Goal: Information Seeking & Learning: Learn about a topic

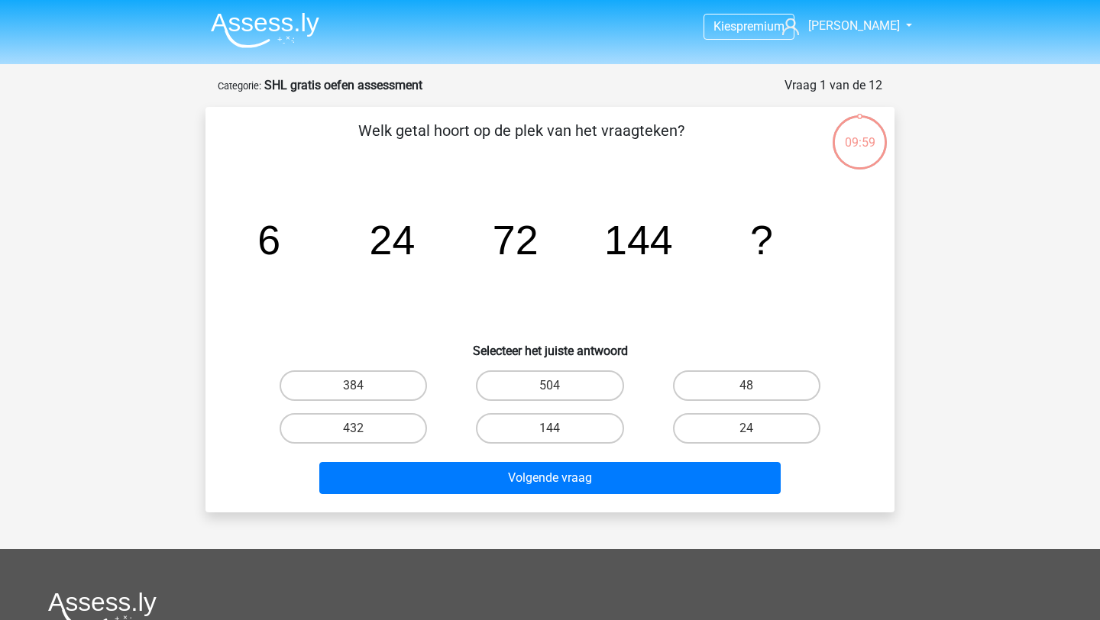
click at [279, 18] on img at bounding box center [265, 30] width 108 height 36
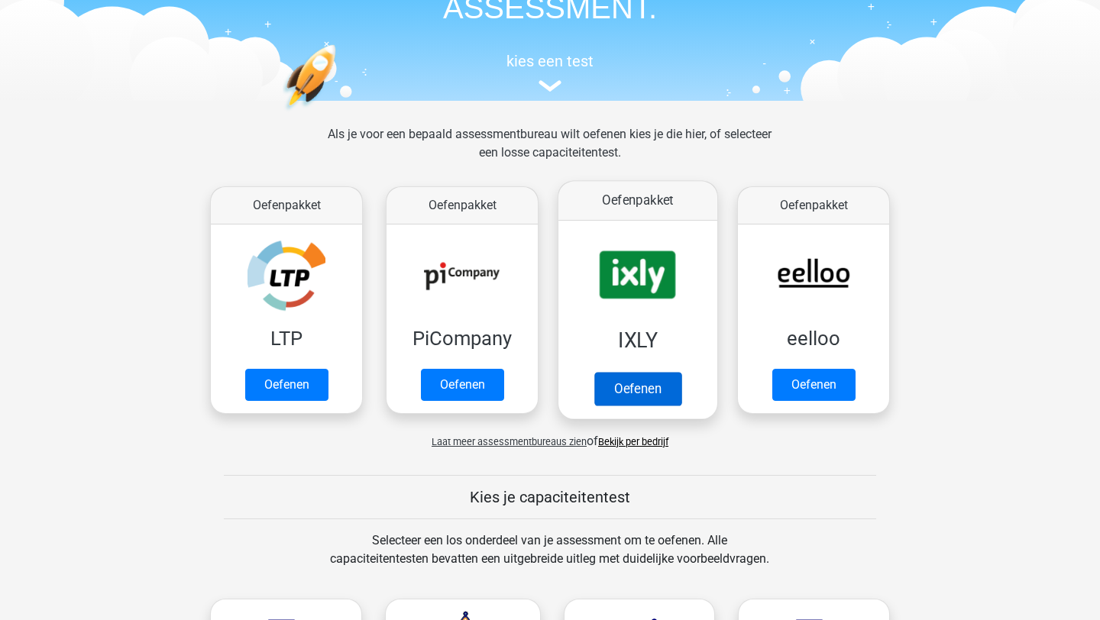
scroll to position [179, 0]
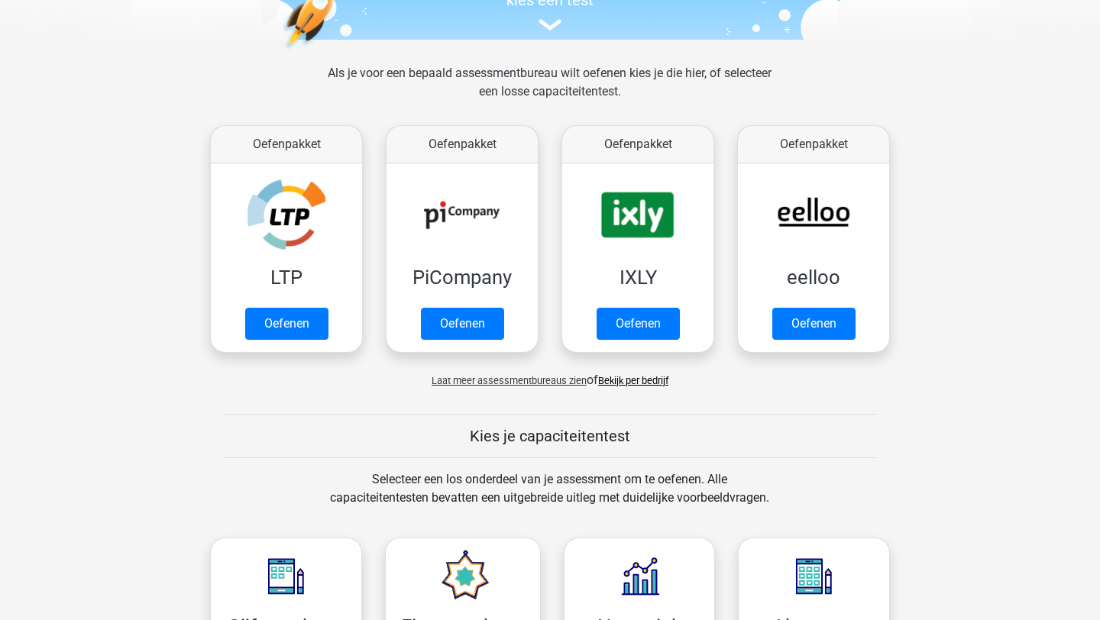
click at [558, 379] on span "Laat meer assessmentbureaus zien" at bounding box center [508, 380] width 155 height 11
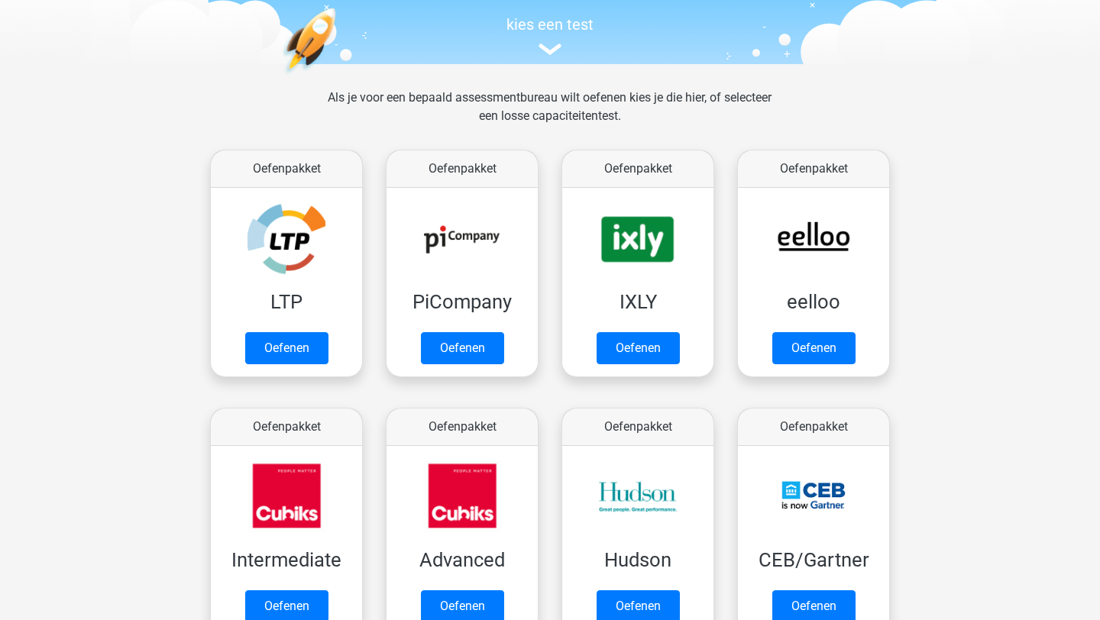
scroll to position [0, 0]
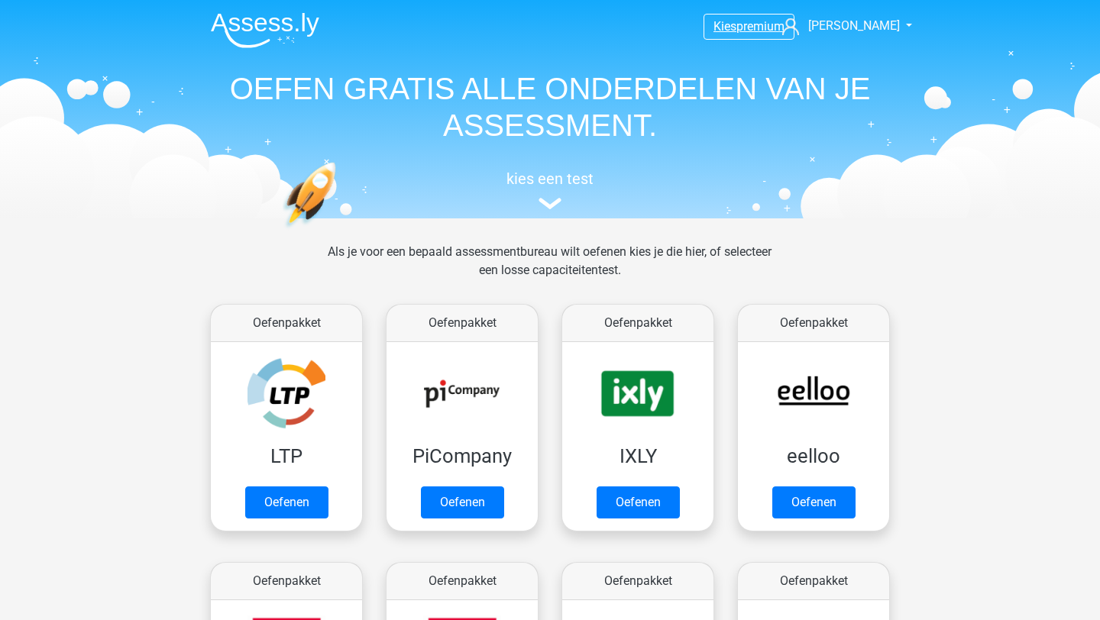
click at [765, 24] on span "premium" at bounding box center [760, 26] width 48 height 15
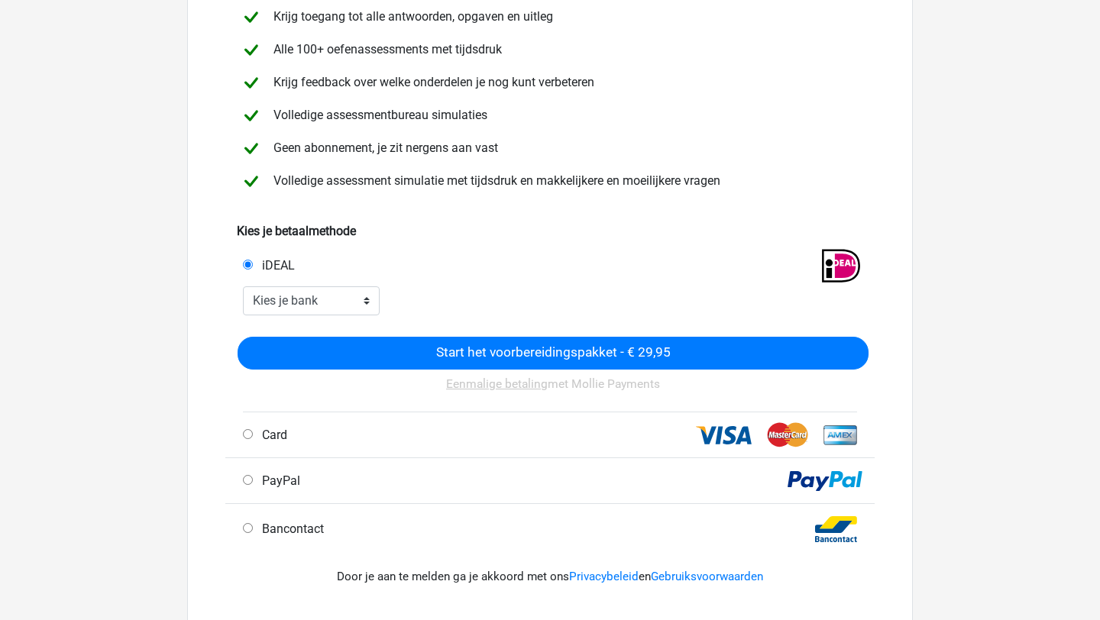
scroll to position [157, 0]
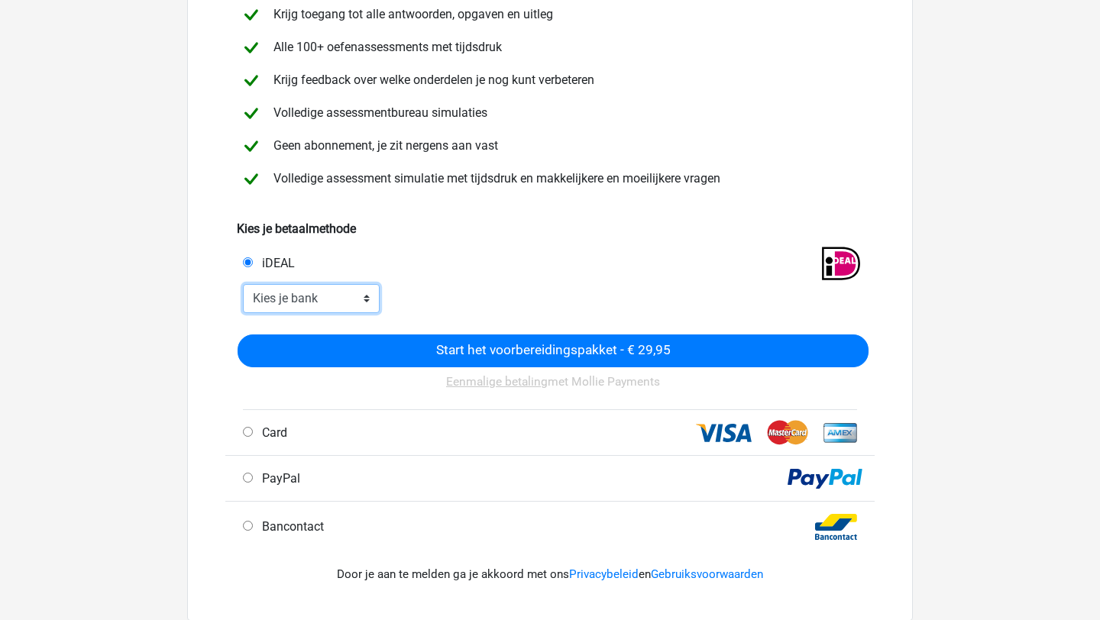
click at [337, 296] on select "Kies je bank ABN AMRO ING Rabobank ASN Bank bunq Knab N26 NN Regiobank Revolut …" at bounding box center [311, 298] width 137 height 29
select select "ideal_[SWIFT_CODE]"
click at [243, 284] on select "Kies je bank ABN AMRO ING Rabobank ASN Bank bunq Knab N26 NN Regiobank Revolut …" at bounding box center [311, 298] width 137 height 29
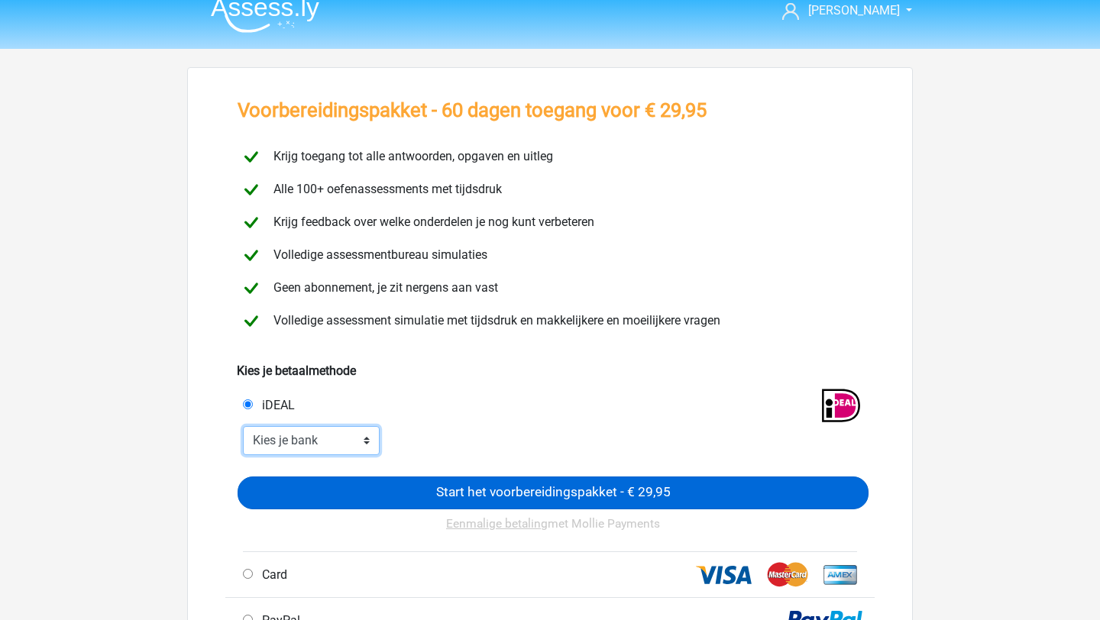
scroll to position [0, 0]
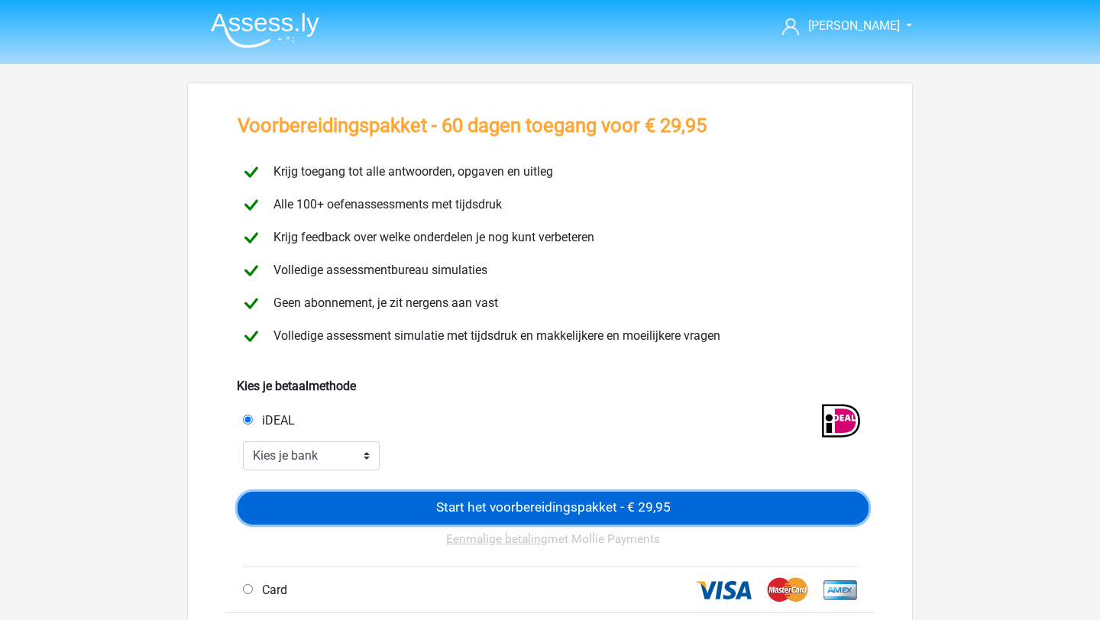
click at [548, 499] on input "Start het voorbereidingspakket - € 29,95" at bounding box center [552, 508] width 631 height 33
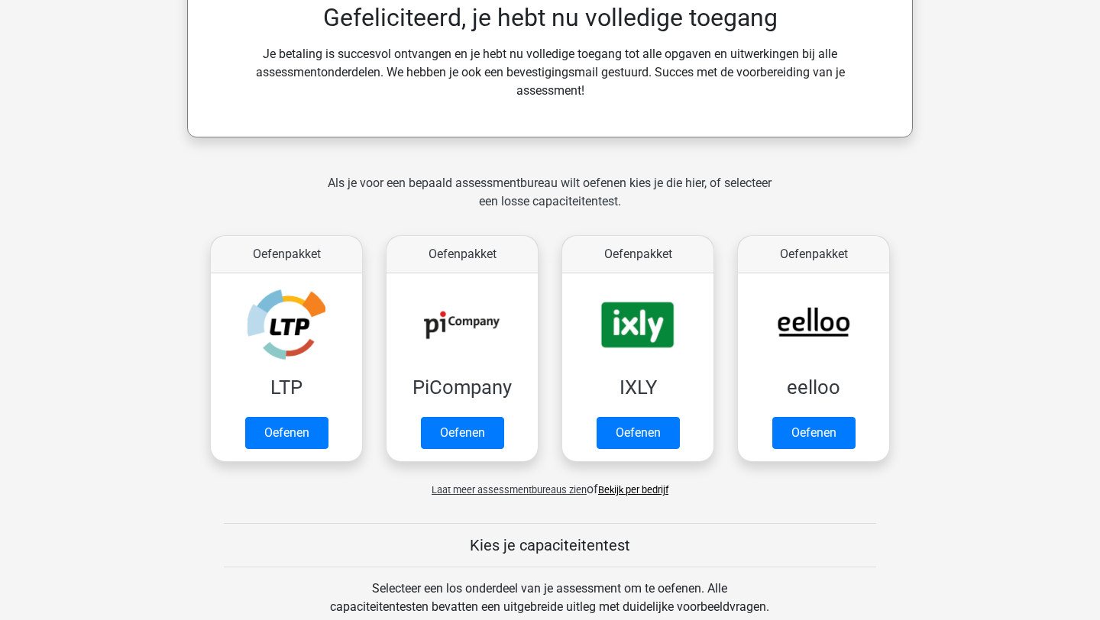
scroll to position [499, 0]
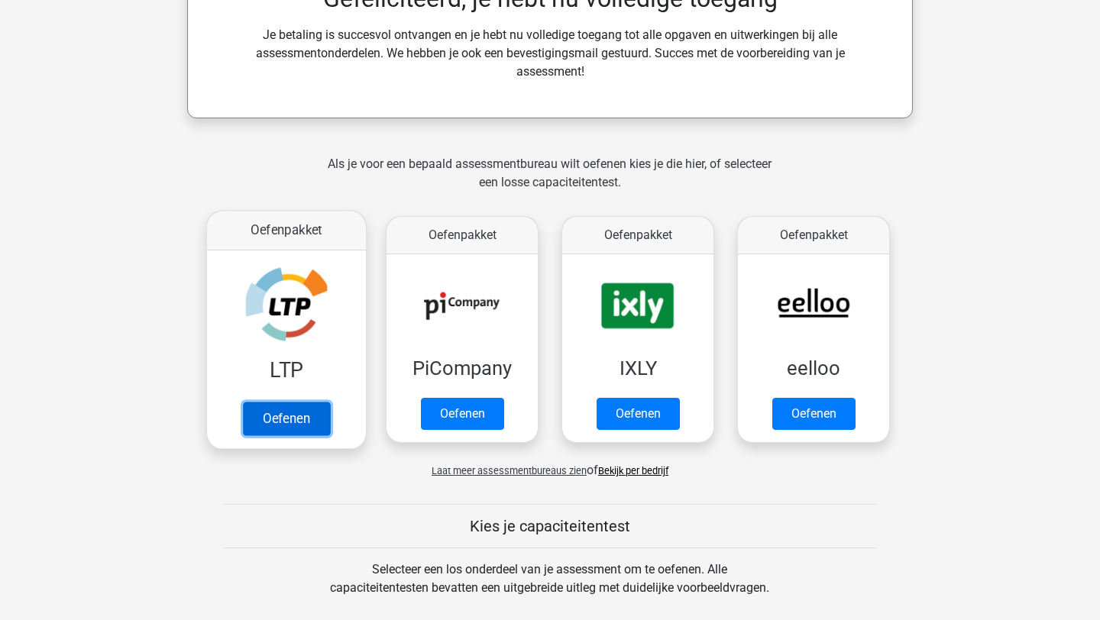
click at [305, 420] on link "Oefenen" at bounding box center [286, 419] width 87 height 34
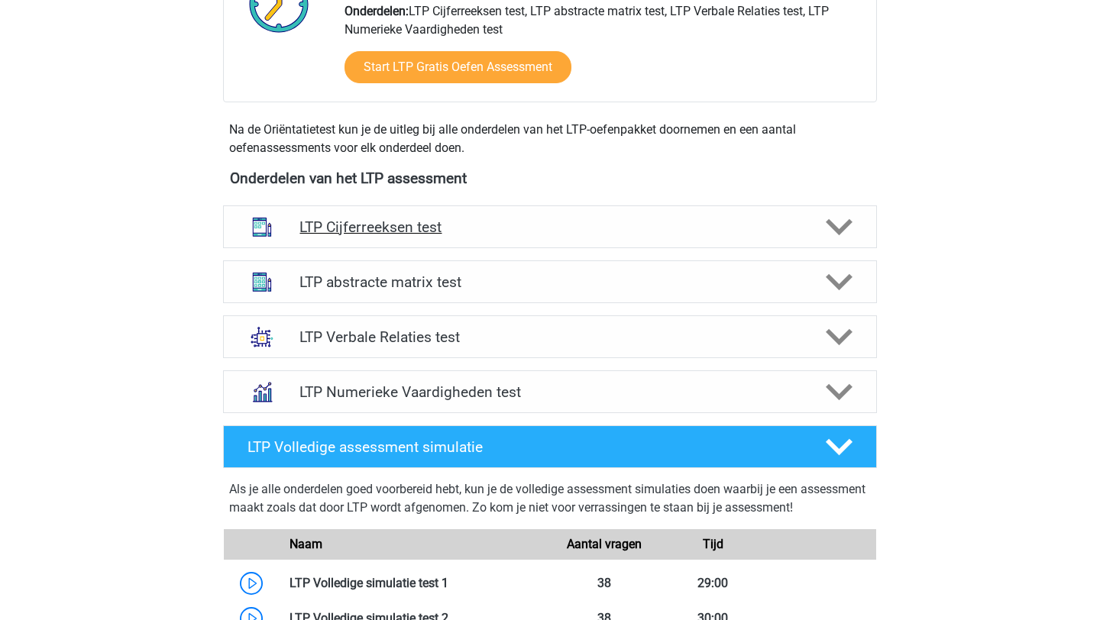
scroll to position [511, 0]
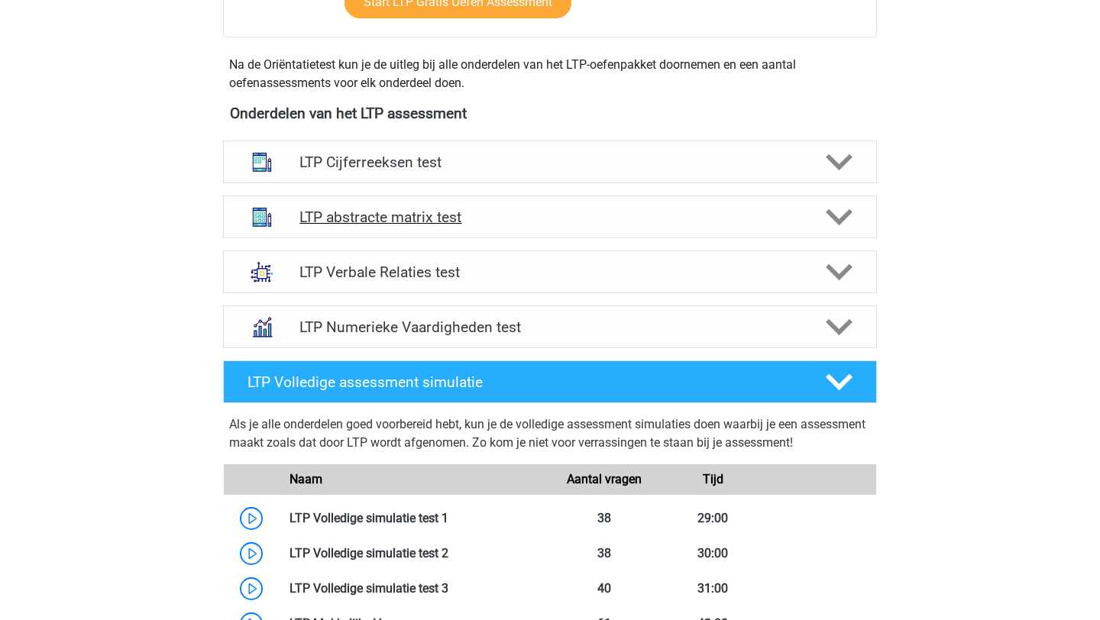
click at [832, 214] on polygon at bounding box center [838, 217] width 27 height 17
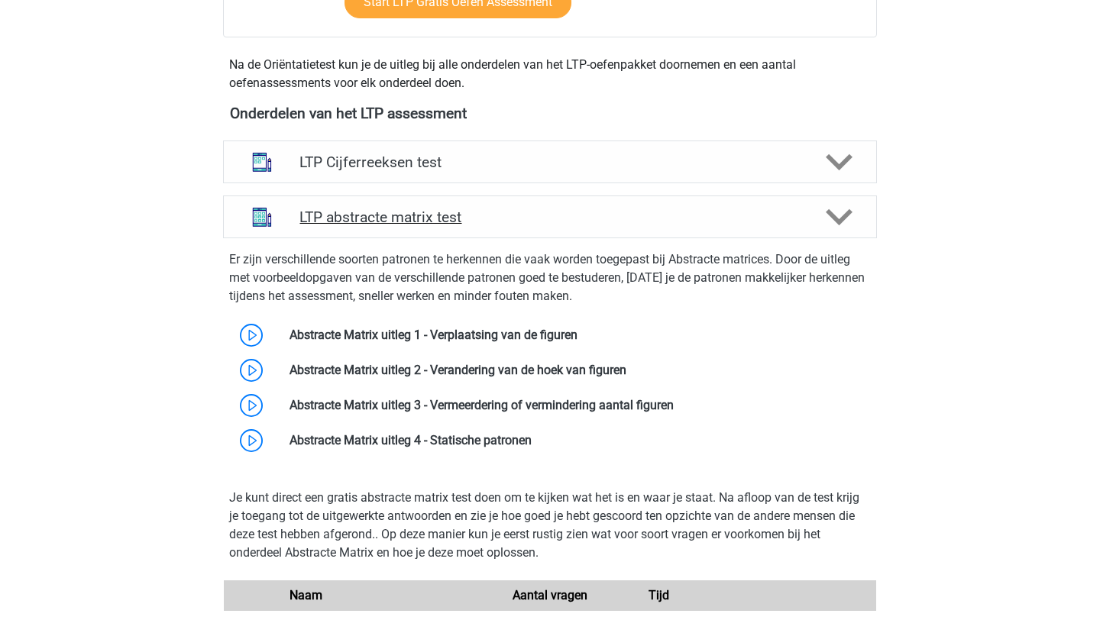
click at [832, 214] on polygon at bounding box center [838, 217] width 27 height 17
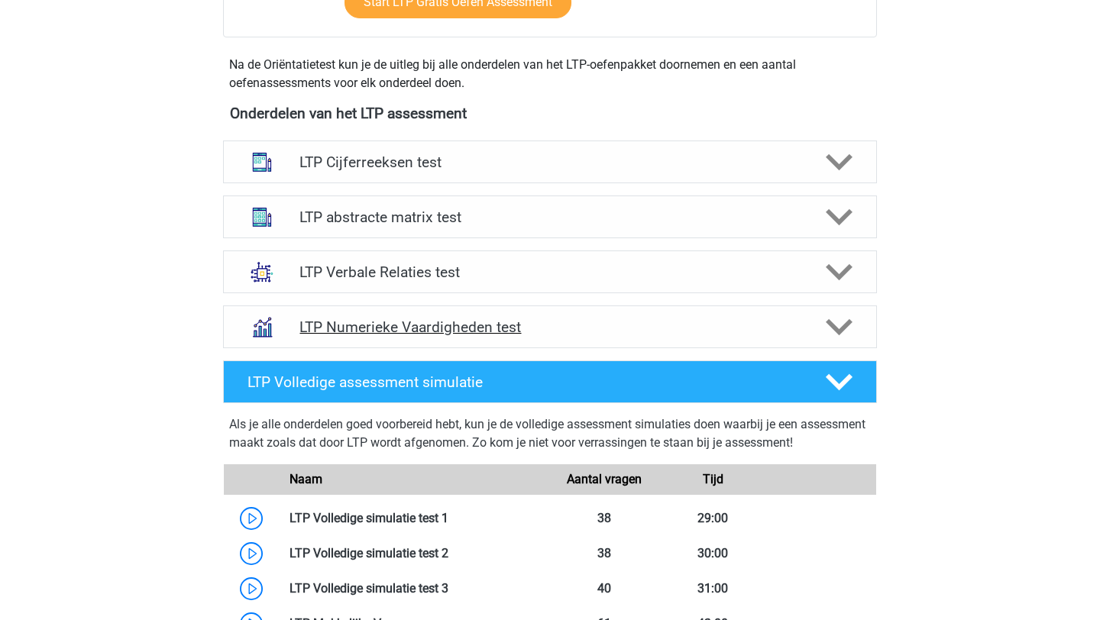
click at [848, 337] on icon at bounding box center [838, 327] width 27 height 27
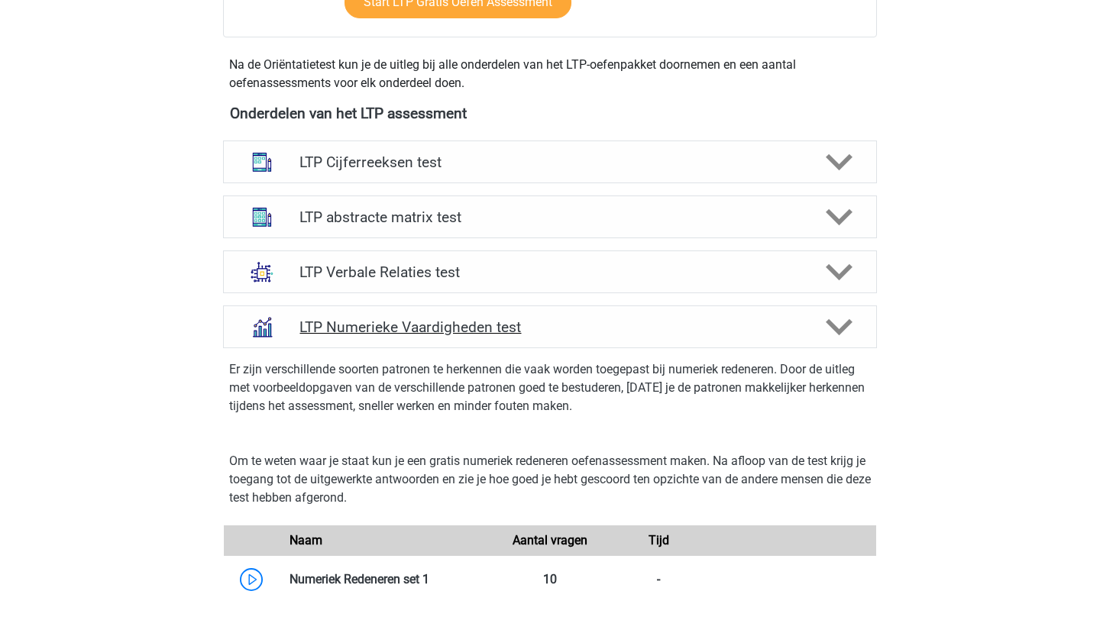
click at [848, 337] on icon at bounding box center [838, 327] width 27 height 27
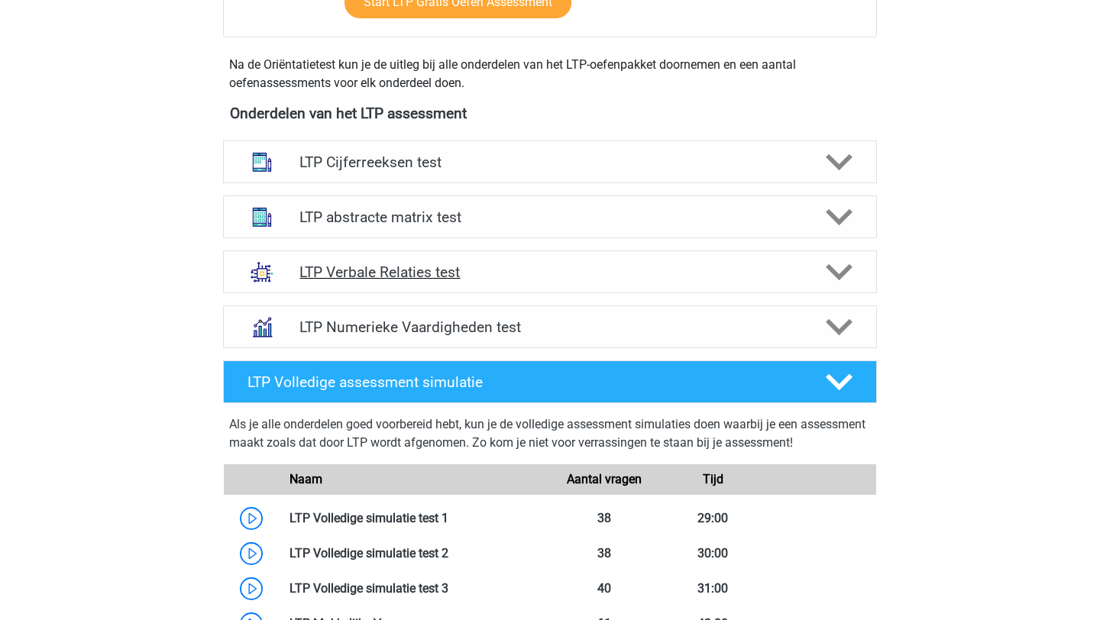
click at [838, 276] on polygon at bounding box center [838, 272] width 27 height 17
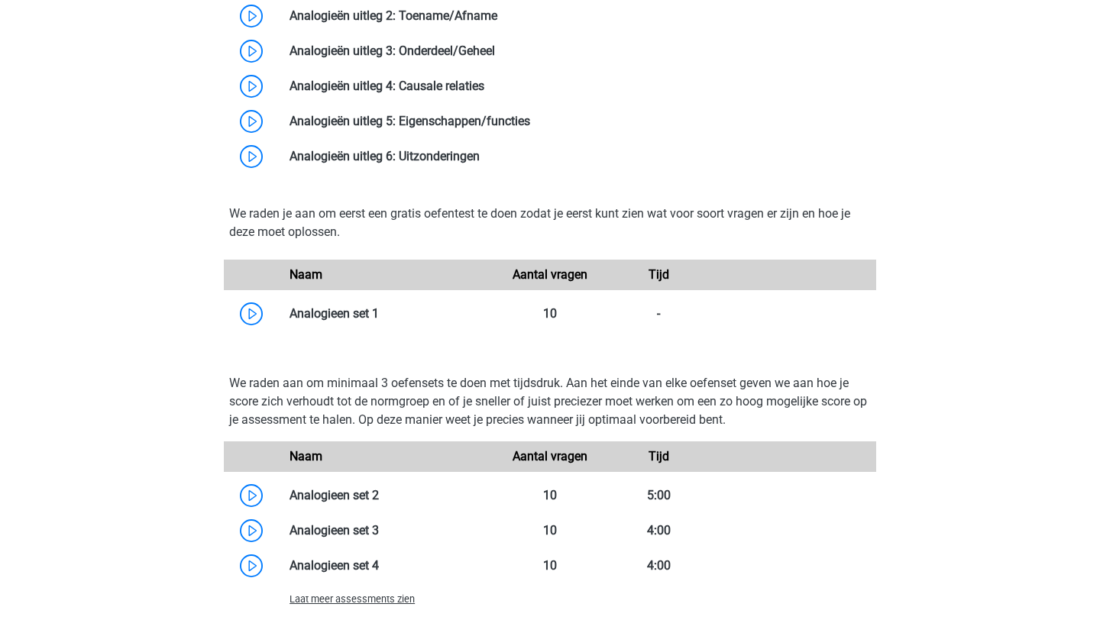
scroll to position [1082, 0]
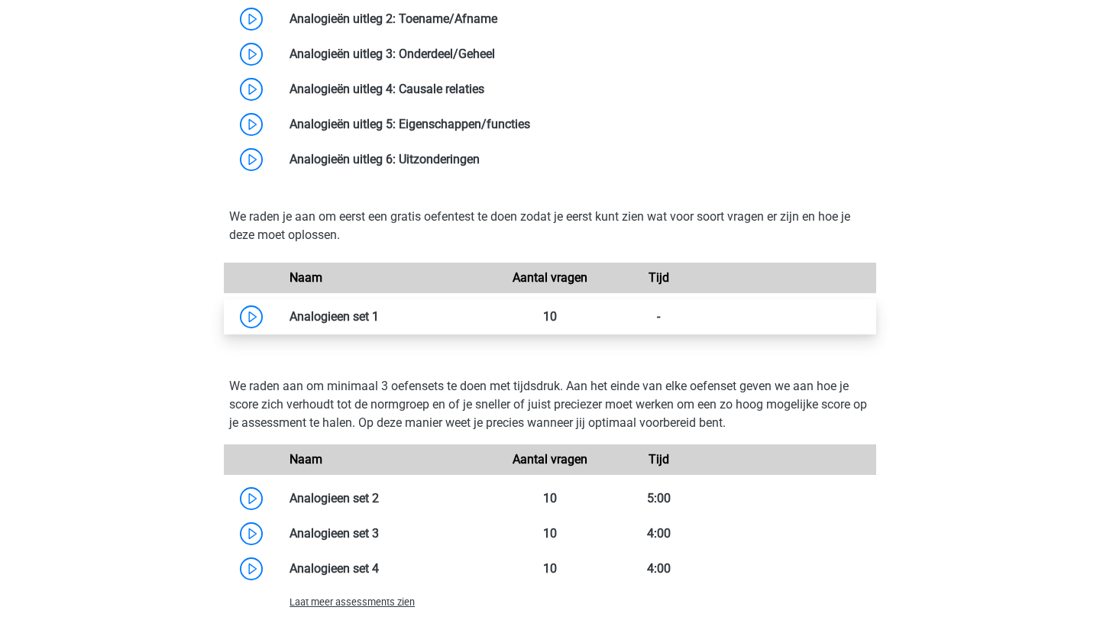
click at [379, 311] on link at bounding box center [379, 316] width 0 height 15
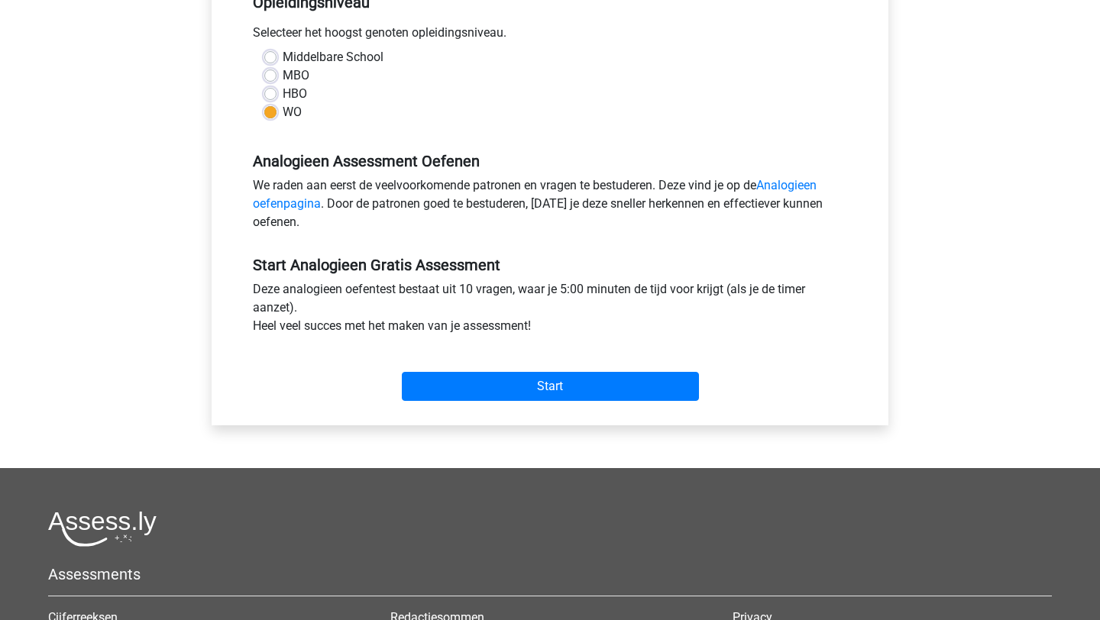
scroll to position [324, 0]
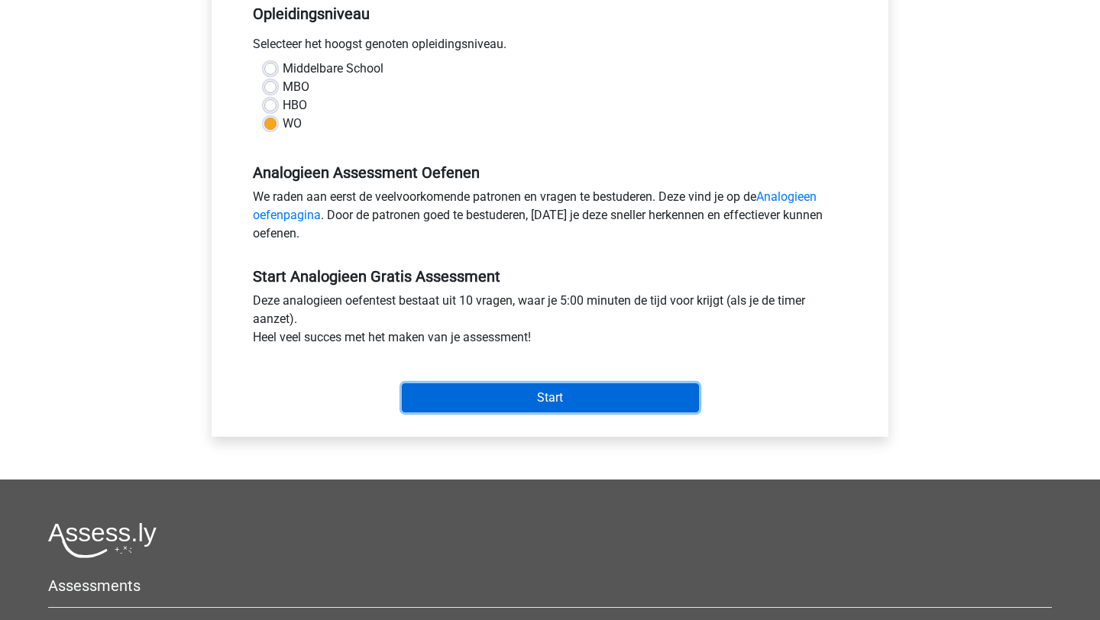
click at [547, 399] on input "Start" at bounding box center [550, 397] width 297 height 29
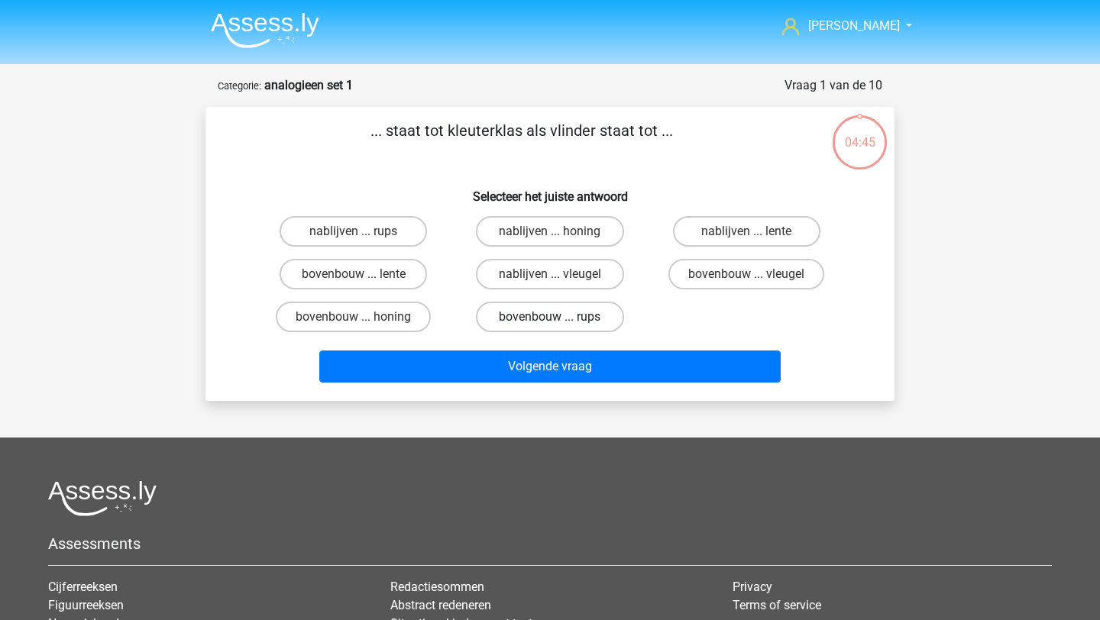
click at [556, 311] on label "bovenbouw ... rups" at bounding box center [549, 317] width 147 height 31
click at [556, 317] on input "bovenbouw ... rups" at bounding box center [555, 322] width 10 height 10
radio input "true"
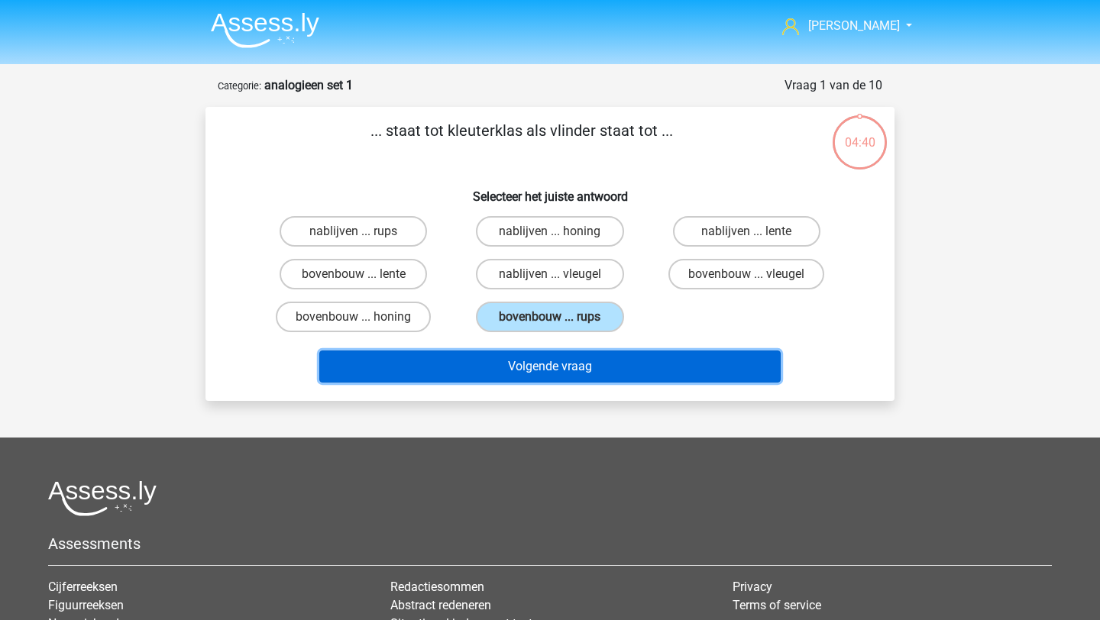
click at [564, 367] on button "Volgende vraag" at bounding box center [550, 366] width 462 height 32
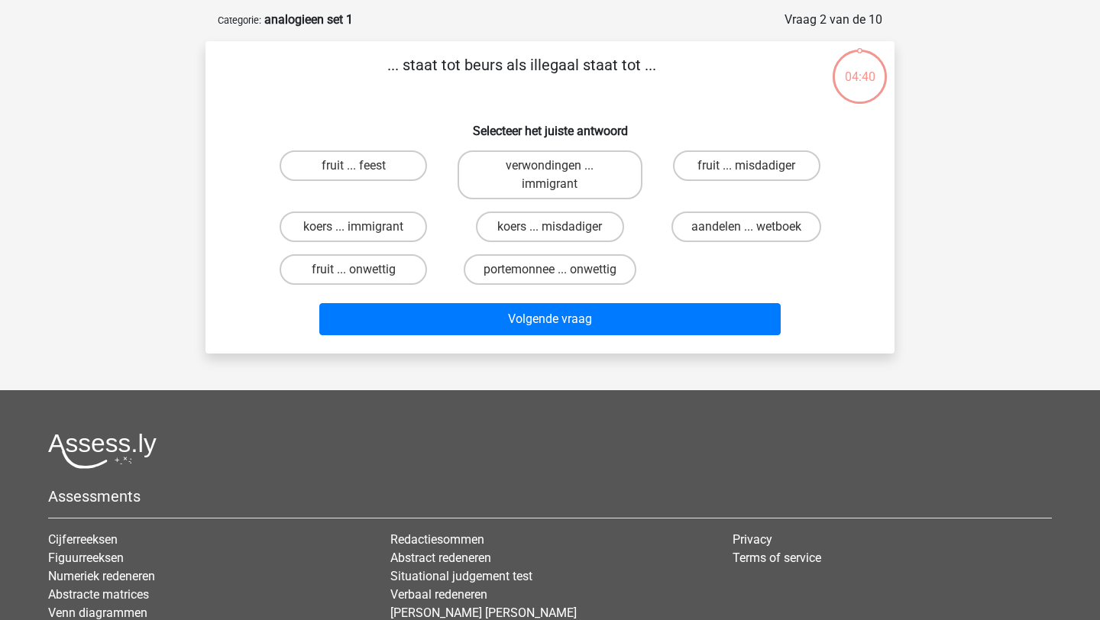
scroll to position [76, 0]
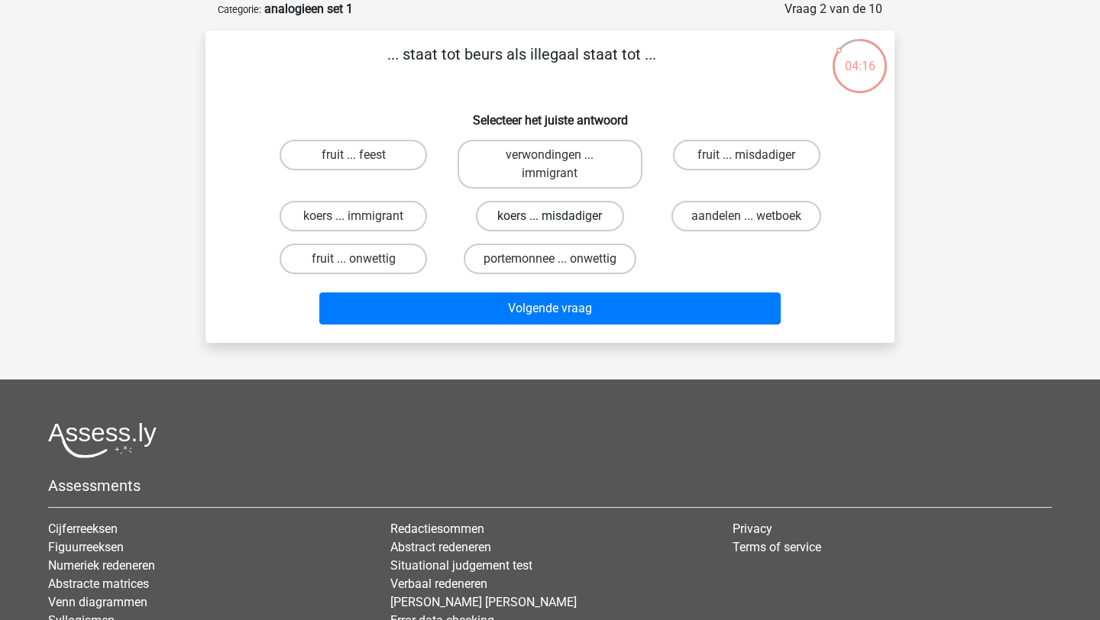
click at [521, 218] on label "koers ... misdadiger" at bounding box center [549, 216] width 147 height 31
click at [550, 218] on input "koers ... misdadiger" at bounding box center [555, 221] width 10 height 10
radio input "true"
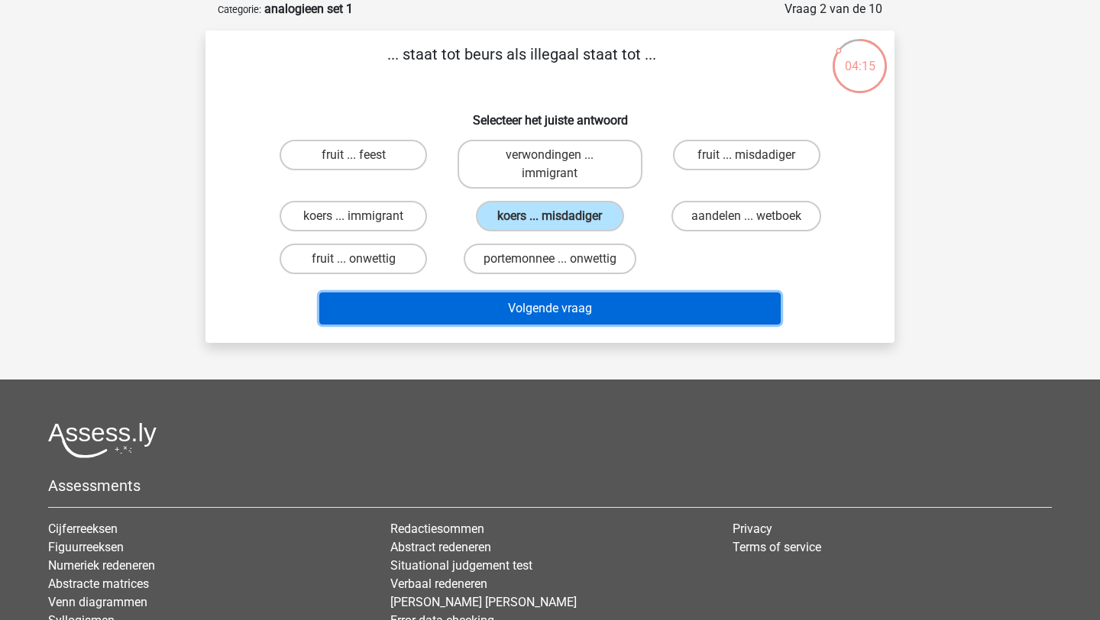
click at [544, 305] on button "Volgende vraag" at bounding box center [550, 308] width 462 height 32
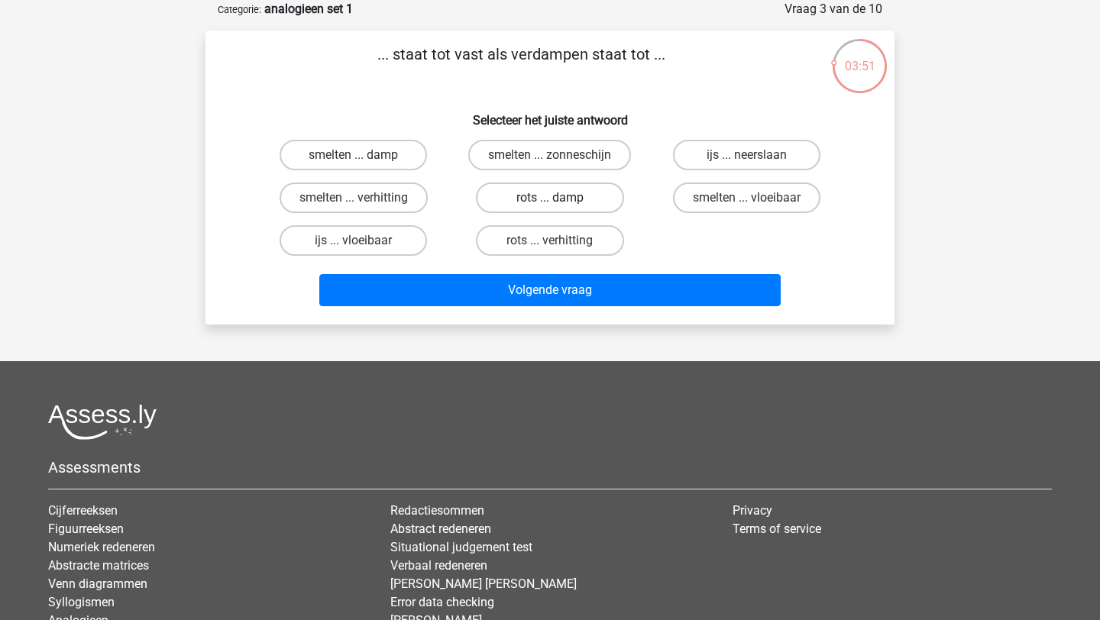
click at [578, 207] on label "rots ... damp" at bounding box center [549, 197] width 147 height 31
click at [560, 207] on input "rots ... damp" at bounding box center [555, 203] width 10 height 10
radio input "true"
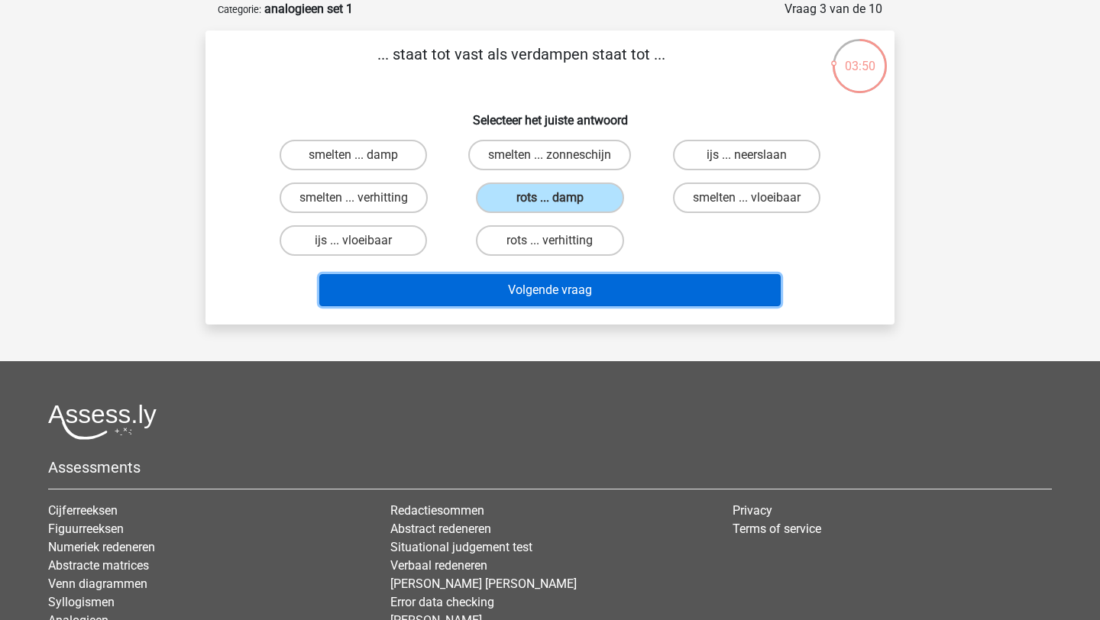
click at [568, 283] on button "Volgende vraag" at bounding box center [550, 290] width 462 height 32
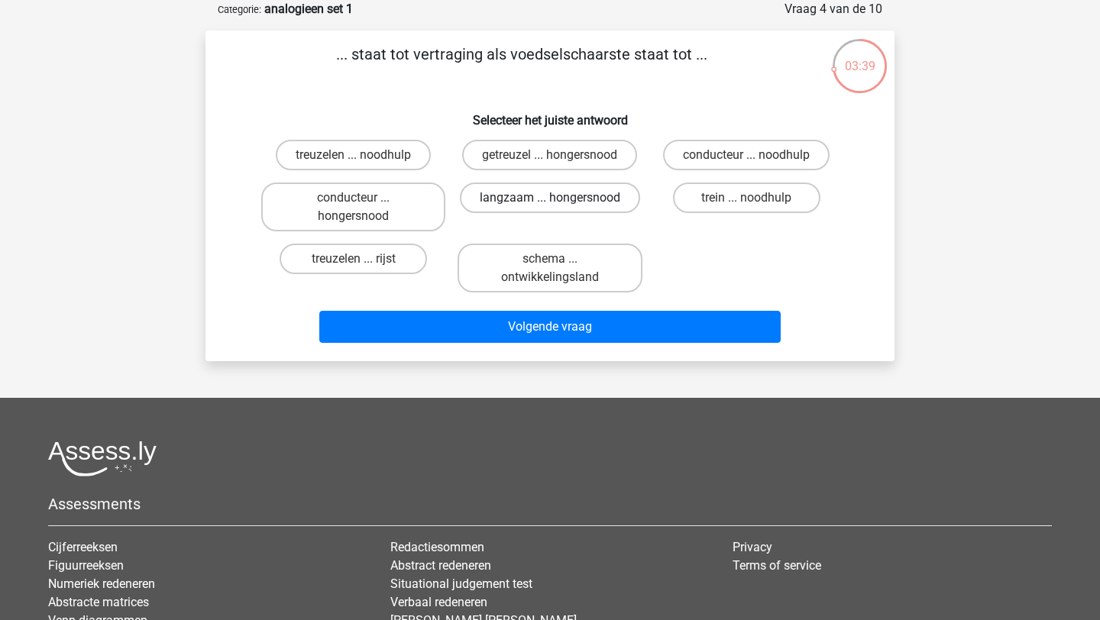
click at [517, 210] on label "langzaam ... hongersnood" at bounding box center [550, 197] width 180 height 31
click at [550, 208] on input "langzaam ... hongersnood" at bounding box center [555, 203] width 10 height 10
radio input "true"
click at [552, 160] on input "getreuzel ... hongersnood" at bounding box center [555, 160] width 10 height 10
radio input "true"
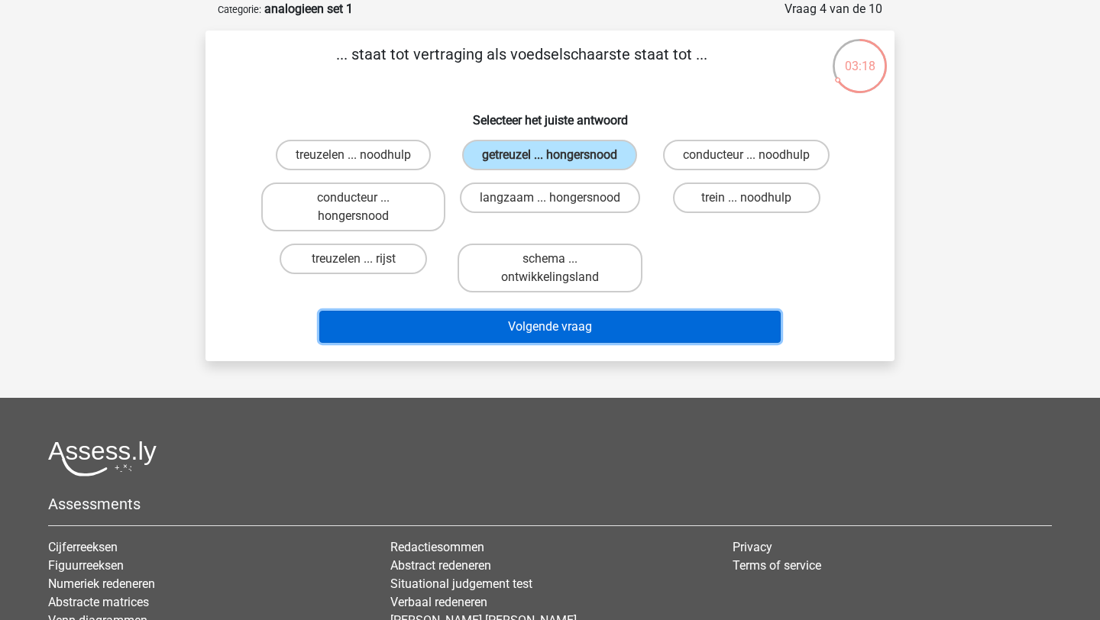
click at [512, 329] on button "Volgende vraag" at bounding box center [550, 327] width 462 height 32
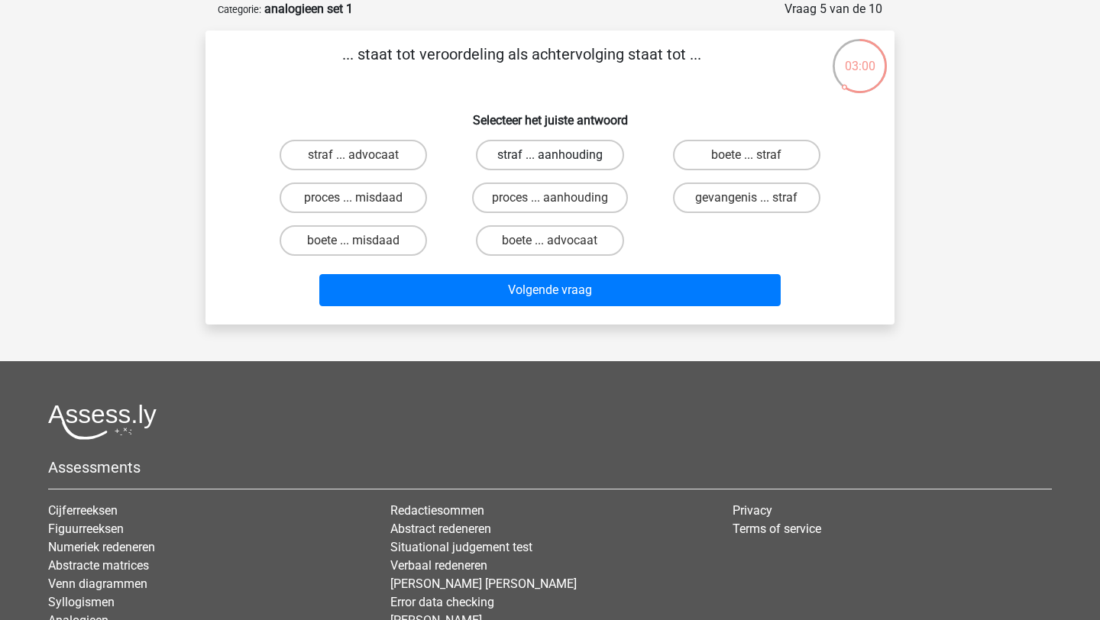
click at [535, 157] on label "straf ... aanhouding" at bounding box center [549, 155] width 147 height 31
click at [550, 157] on input "straf ... aanhouding" at bounding box center [555, 160] width 10 height 10
radio input "true"
click at [720, 215] on div "gevangenis ... straf" at bounding box center [746, 197] width 196 height 43
click at [715, 205] on label "gevangenis ... straf" at bounding box center [746, 197] width 147 height 31
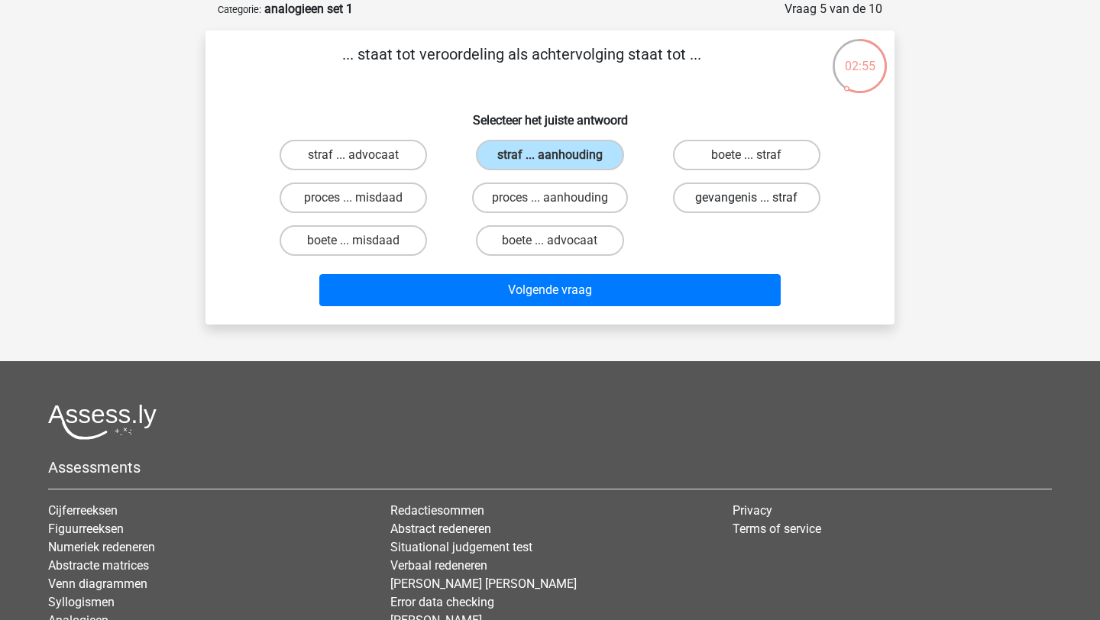
click at [746, 205] on input "gevangenis ... straf" at bounding box center [751, 203] width 10 height 10
radio input "true"
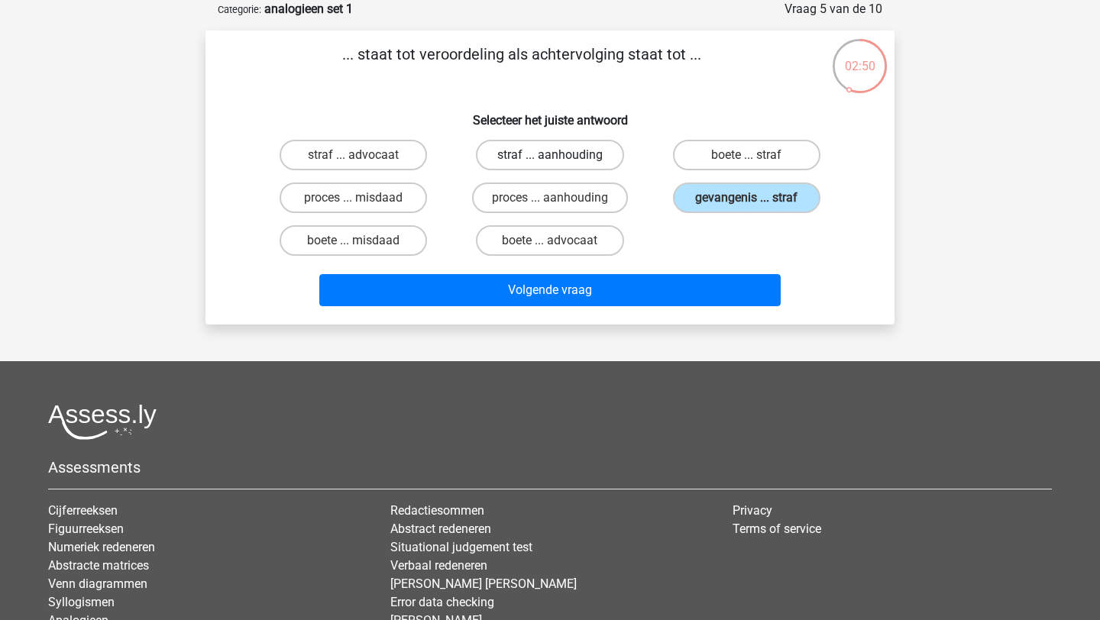
click at [576, 162] on label "straf ... aanhouding" at bounding box center [549, 155] width 147 height 31
click at [560, 162] on input "straf ... aanhouding" at bounding box center [555, 160] width 10 height 10
radio input "true"
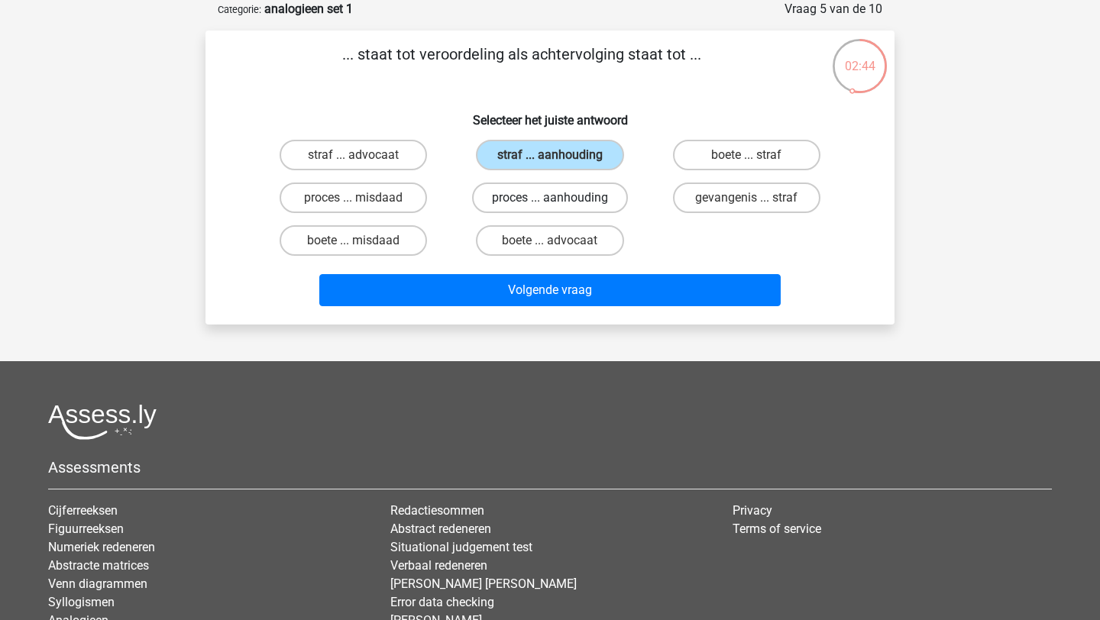
click at [583, 202] on label "proces ... aanhouding" at bounding box center [550, 197] width 156 height 31
click at [560, 202] on input "proces ... aanhouding" at bounding box center [555, 203] width 10 height 10
radio input "true"
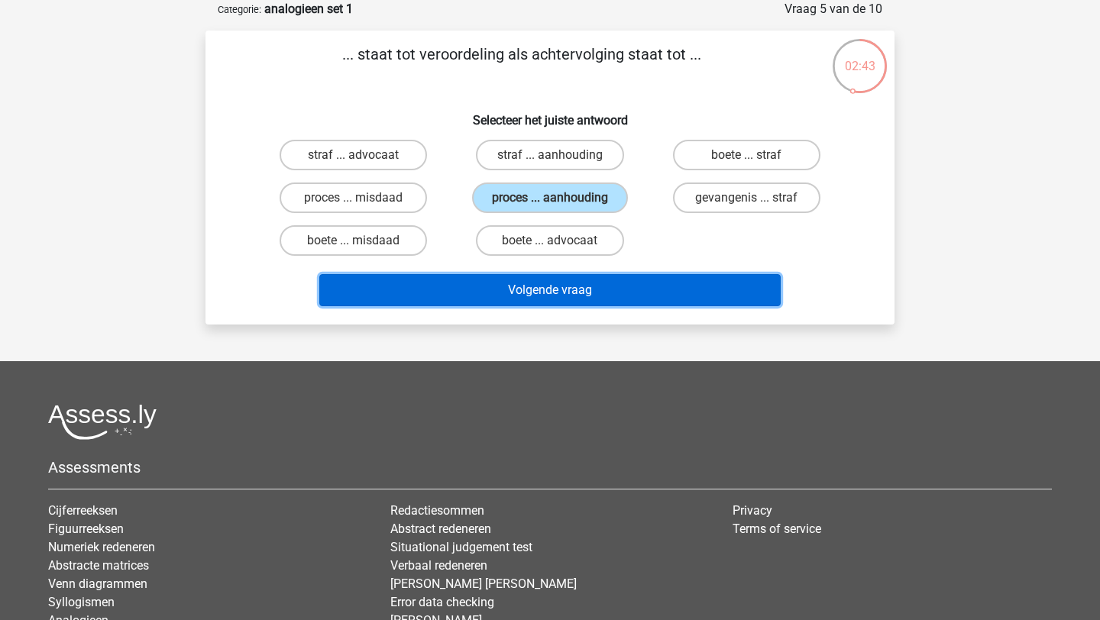
click at [576, 292] on button "Volgende vraag" at bounding box center [550, 290] width 462 height 32
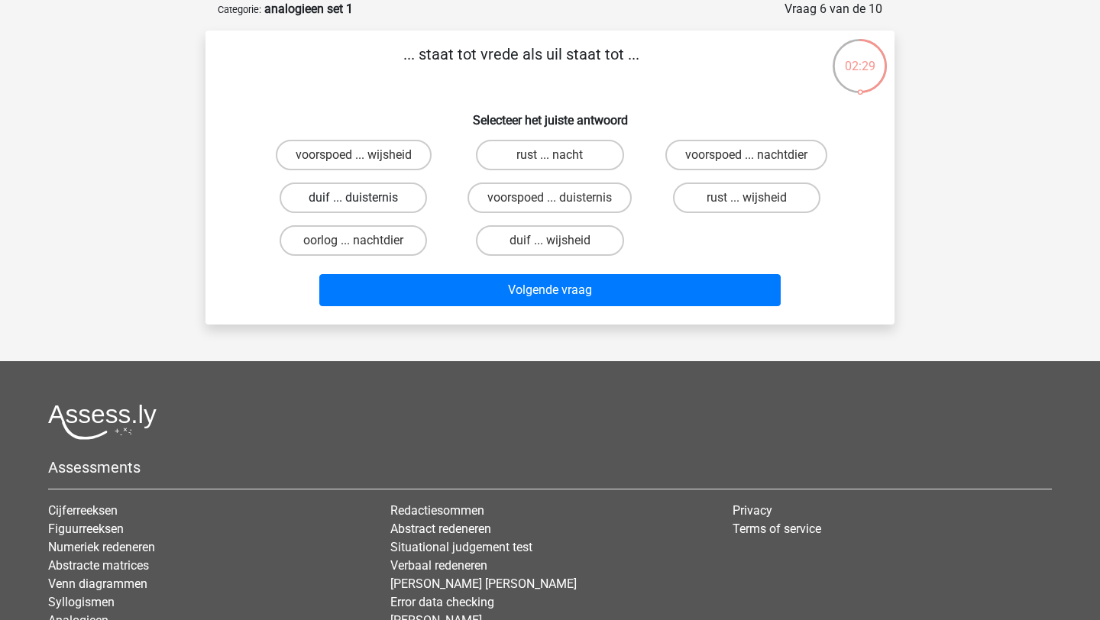
click at [388, 201] on label "duif ... duisternis" at bounding box center [352, 197] width 147 height 31
click at [363, 201] on input "duif ... duisternis" at bounding box center [359, 203] width 10 height 10
radio input "true"
click at [531, 237] on label "duif ... wijsheid" at bounding box center [549, 240] width 147 height 31
click at [550, 241] on input "duif ... wijsheid" at bounding box center [555, 246] width 10 height 10
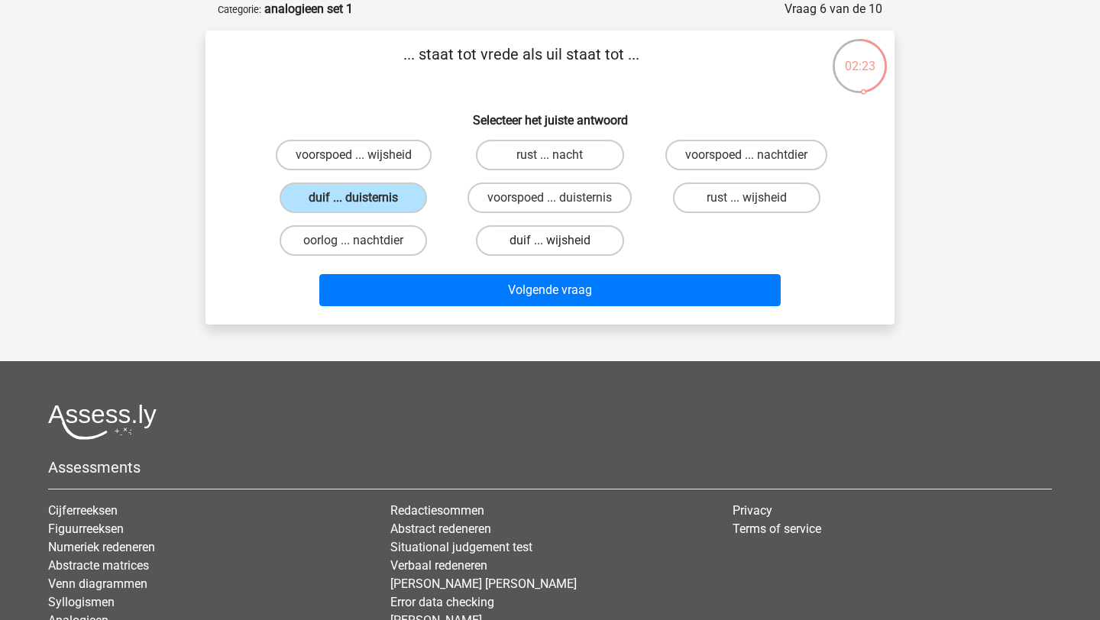
radio input "true"
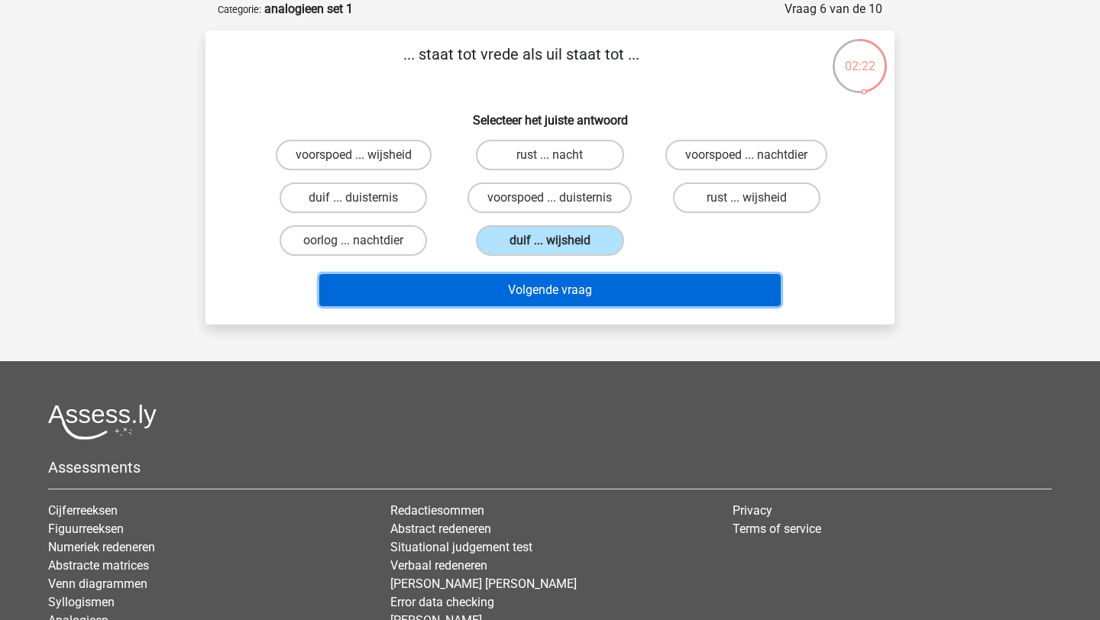
click at [531, 289] on button "Volgende vraag" at bounding box center [550, 290] width 462 height 32
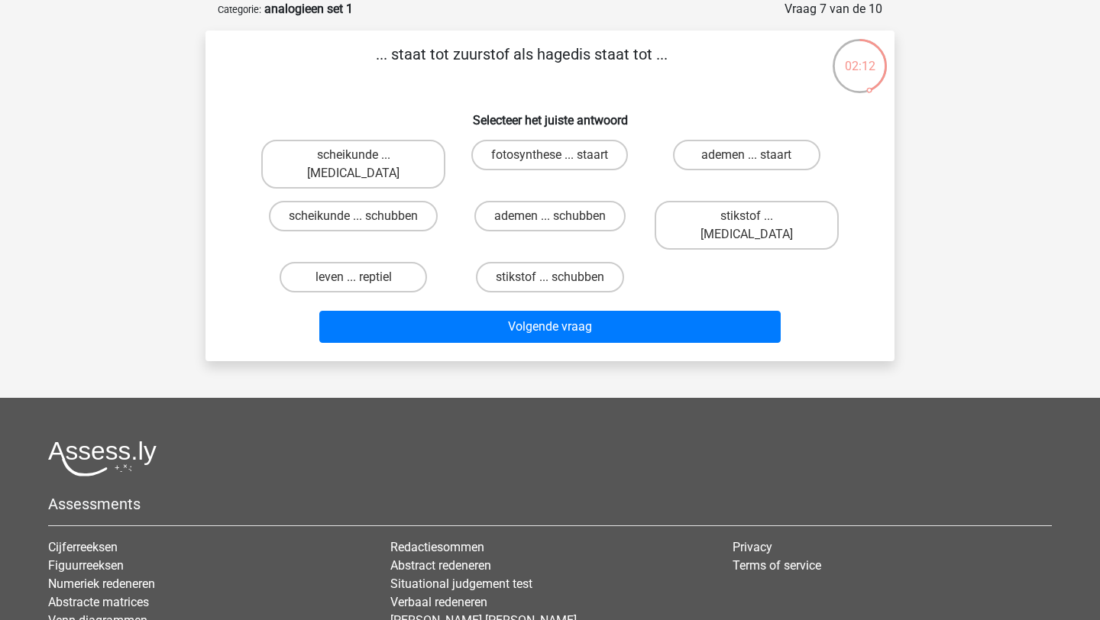
click at [552, 195] on div "ademen ... schubben" at bounding box center [549, 225] width 196 height 61
click at [540, 201] on label "ademen ... schubben" at bounding box center [549, 216] width 151 height 31
click at [550, 216] on input "ademen ... schubben" at bounding box center [555, 221] width 10 height 10
radio input "true"
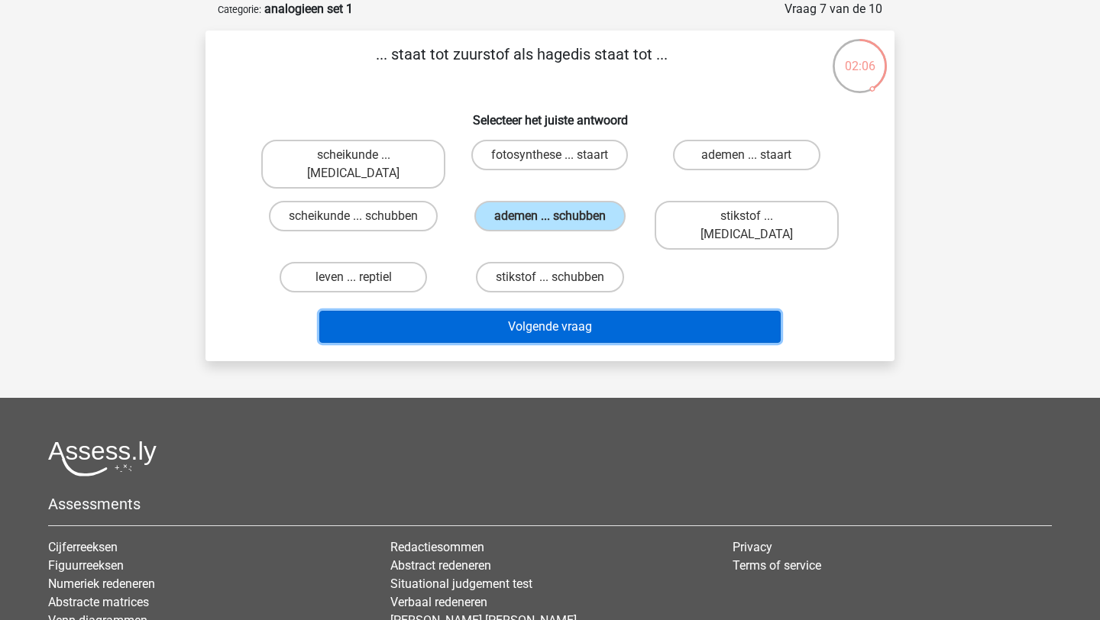
click at [541, 311] on button "Volgende vraag" at bounding box center [550, 327] width 462 height 32
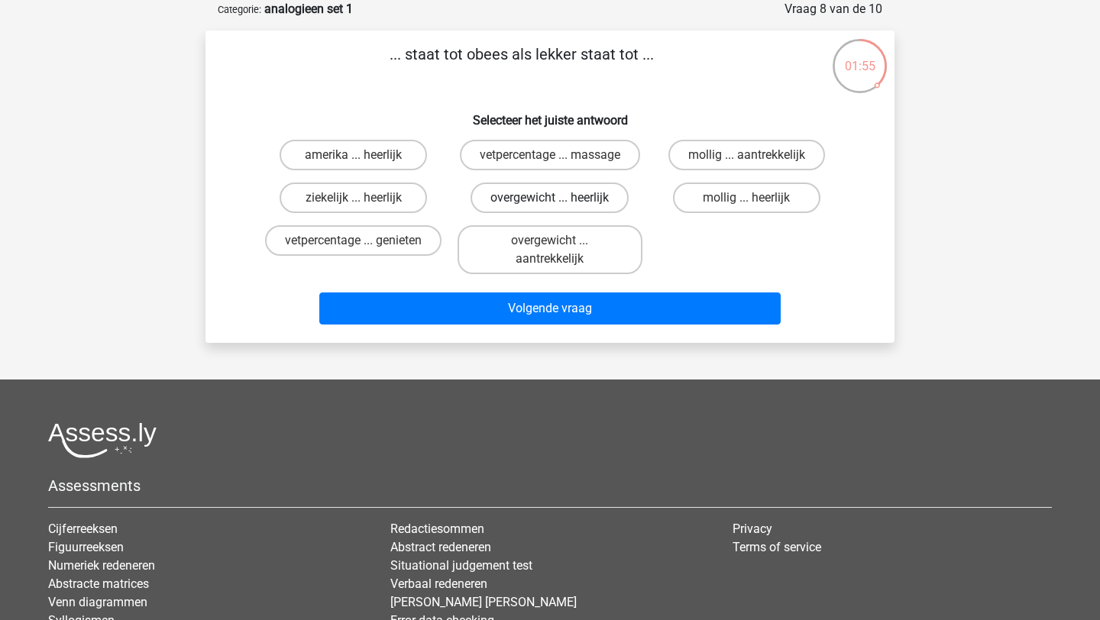
click at [548, 202] on label "overgewicht ... heerlijk" at bounding box center [549, 197] width 158 height 31
click at [550, 202] on input "overgewicht ... heerlijk" at bounding box center [555, 203] width 10 height 10
radio input "true"
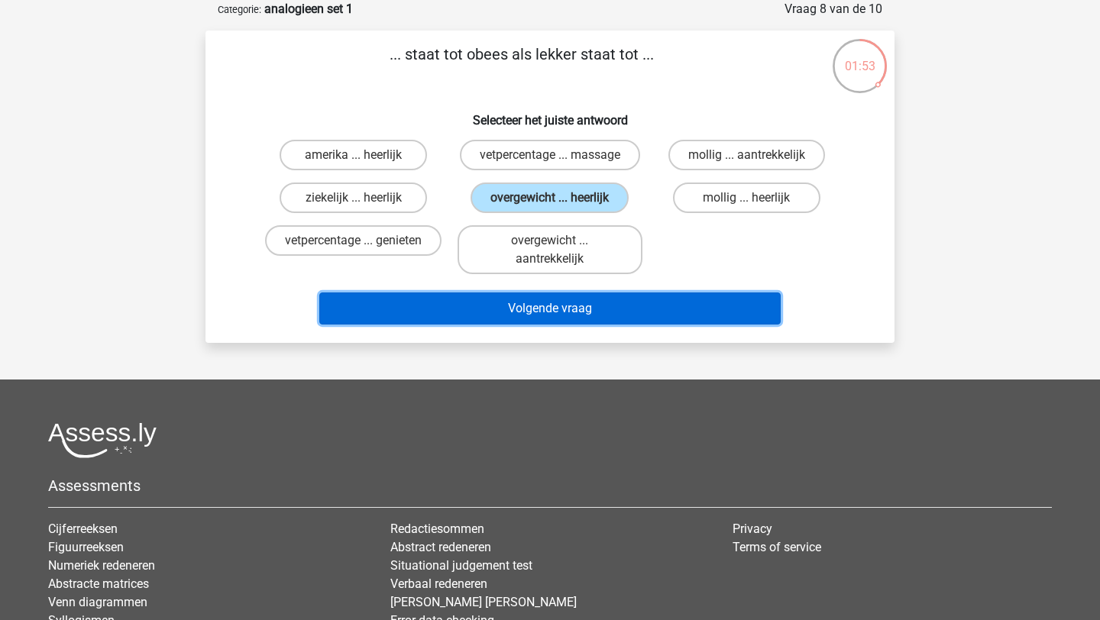
click at [585, 321] on button "Volgende vraag" at bounding box center [550, 308] width 462 height 32
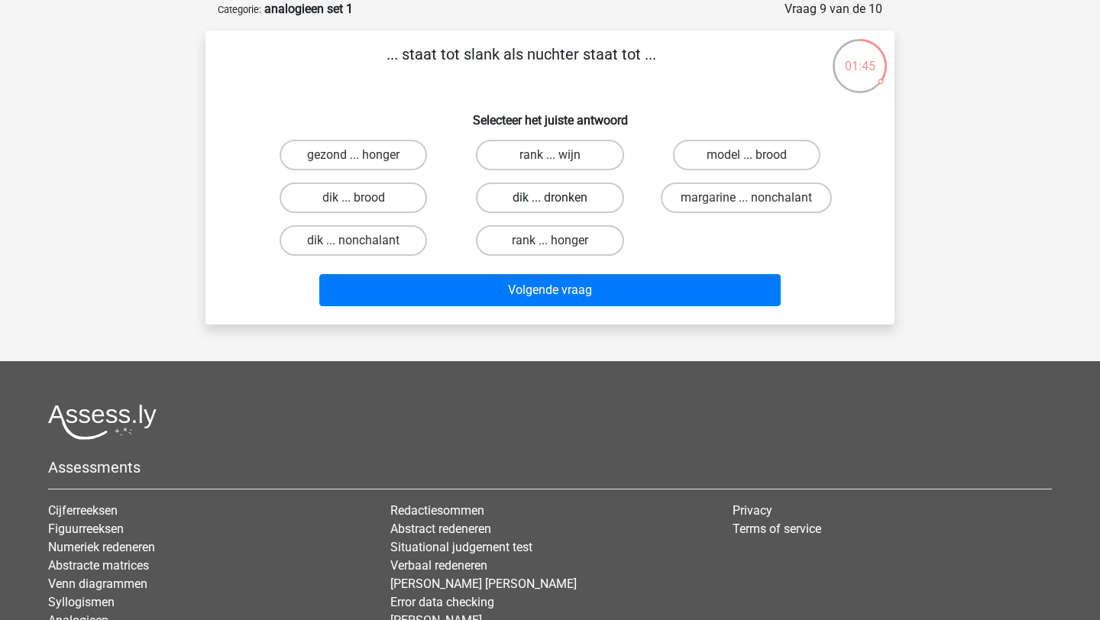
click at [568, 198] on label "dik ... dronken" at bounding box center [549, 197] width 147 height 31
click at [560, 198] on input "dik ... dronken" at bounding box center [555, 203] width 10 height 10
radio input "true"
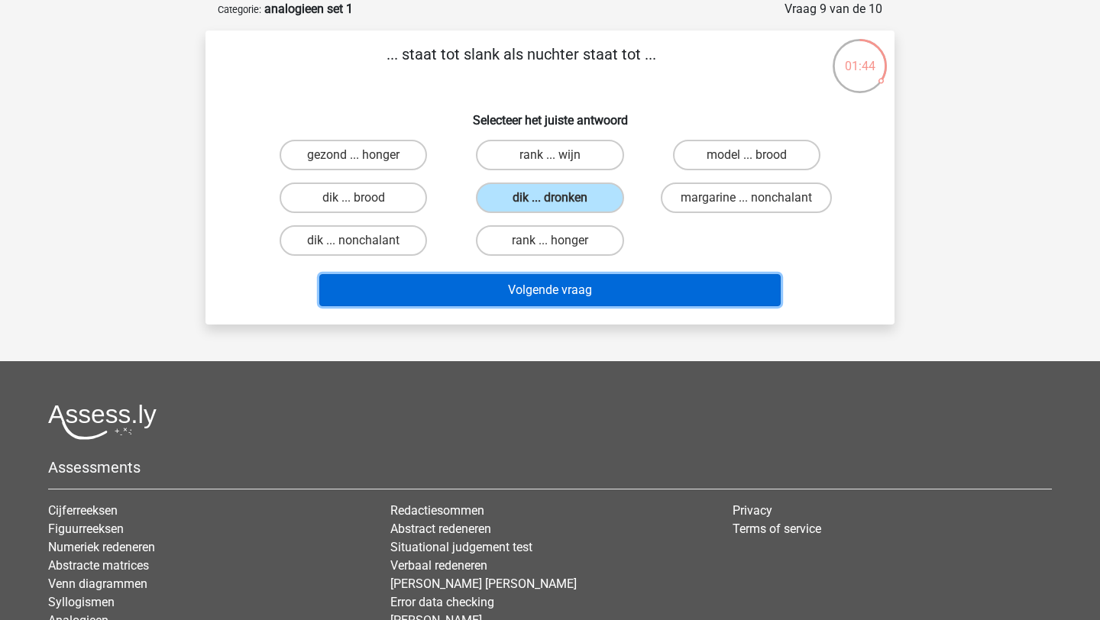
click at [590, 289] on button "Volgende vraag" at bounding box center [550, 290] width 462 height 32
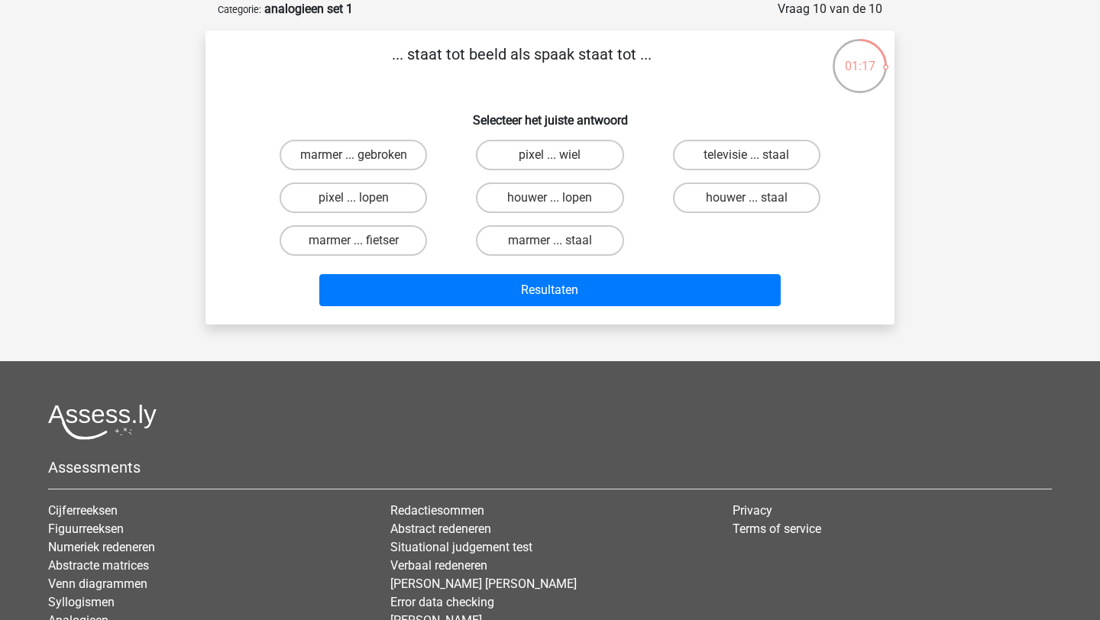
drag, startPoint x: 406, startPoint y: 156, endPoint x: 466, endPoint y: 176, distance: 62.8
click at [466, 176] on div "marmer ... gebroken pixel ... wiel televisie ... staal pixel ... lopen houwer .…" at bounding box center [549, 198] width 589 height 128
click at [557, 156] on input "pixel ... wiel" at bounding box center [555, 160] width 10 height 10
radio input "true"
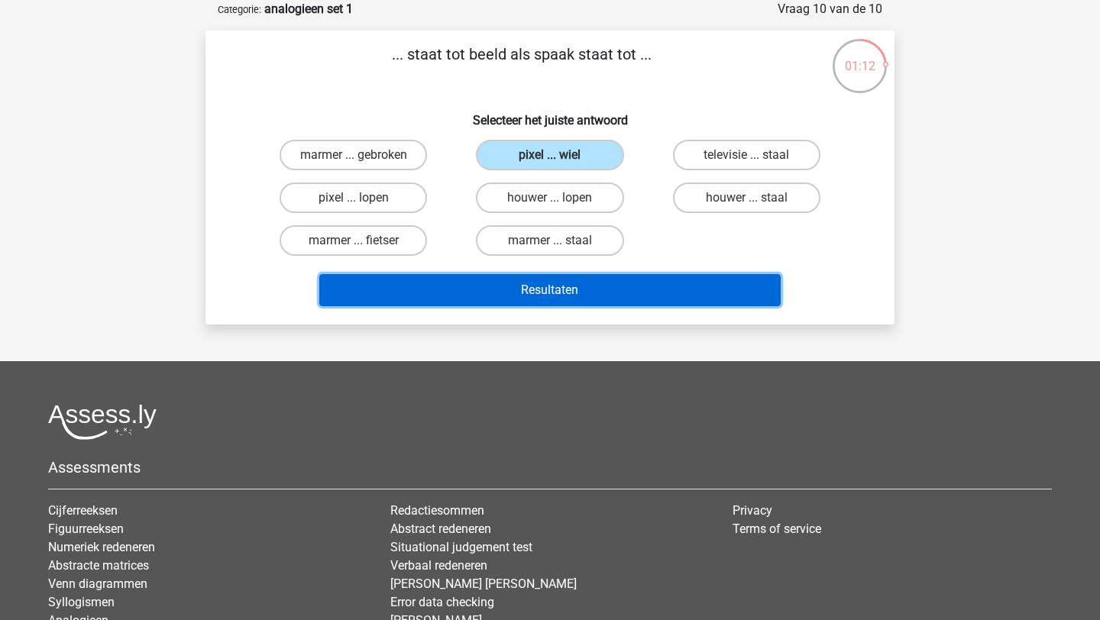
click at [552, 286] on button "Resultaten" at bounding box center [550, 290] width 462 height 32
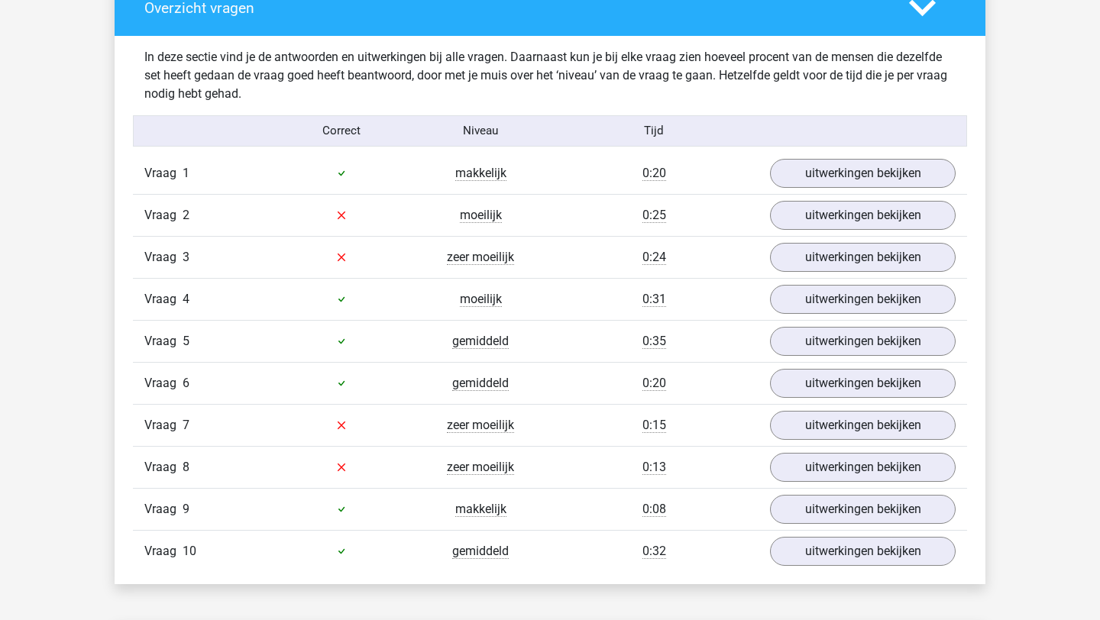
scroll to position [893, 0]
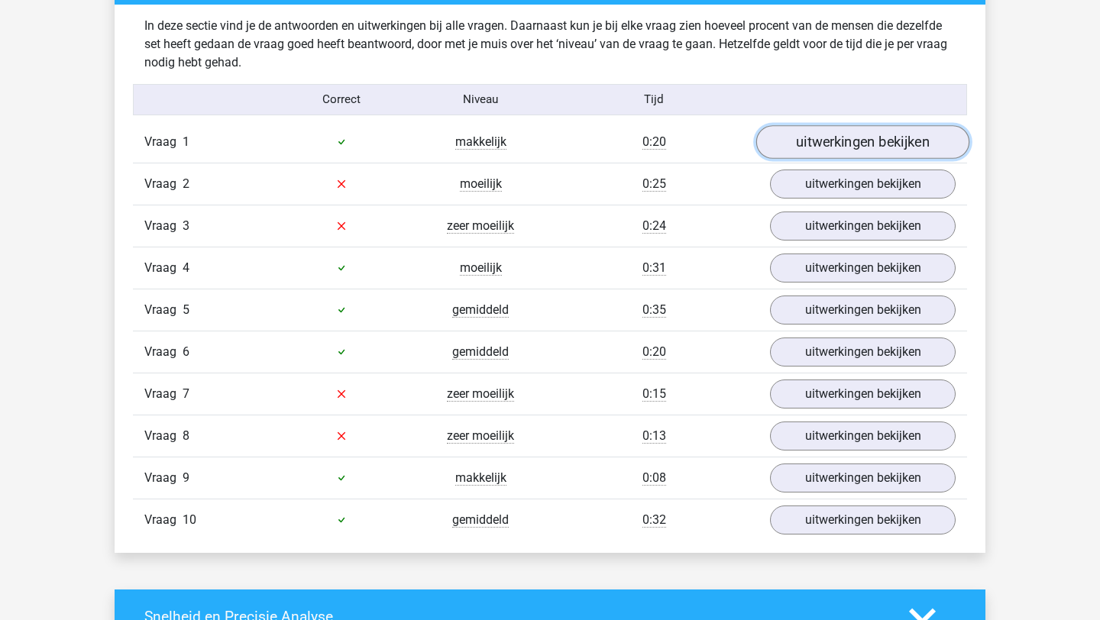
click at [854, 145] on link "uitwerkingen bekijken" at bounding box center [862, 142] width 213 height 34
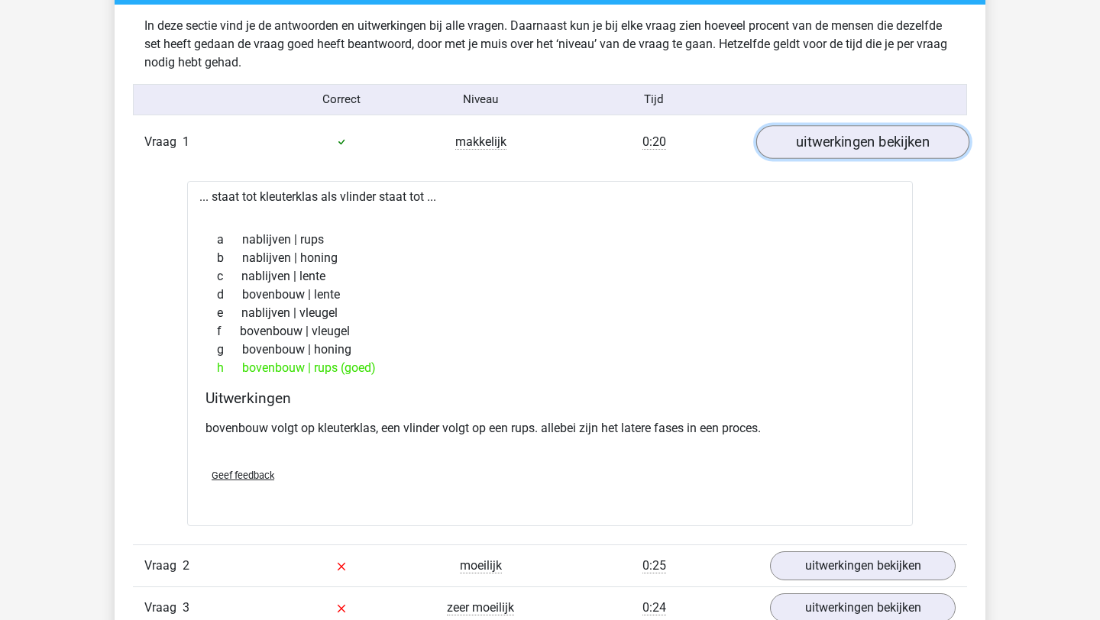
click at [835, 142] on link "uitwerkingen bekijken" at bounding box center [862, 142] width 213 height 34
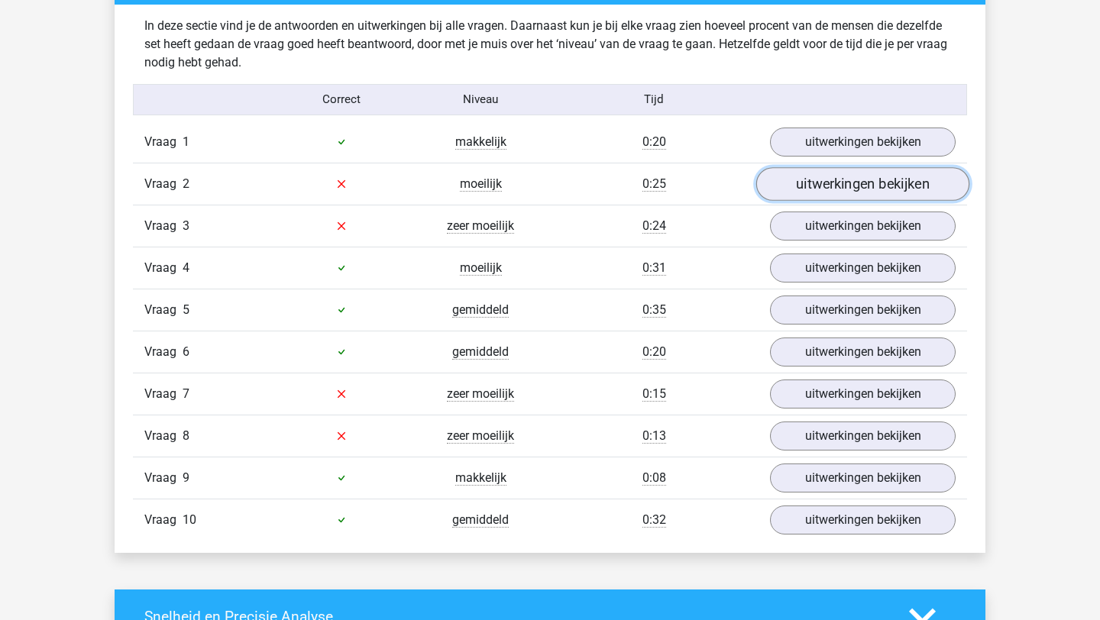
click at [838, 182] on link "uitwerkingen bekijken" at bounding box center [862, 184] width 213 height 34
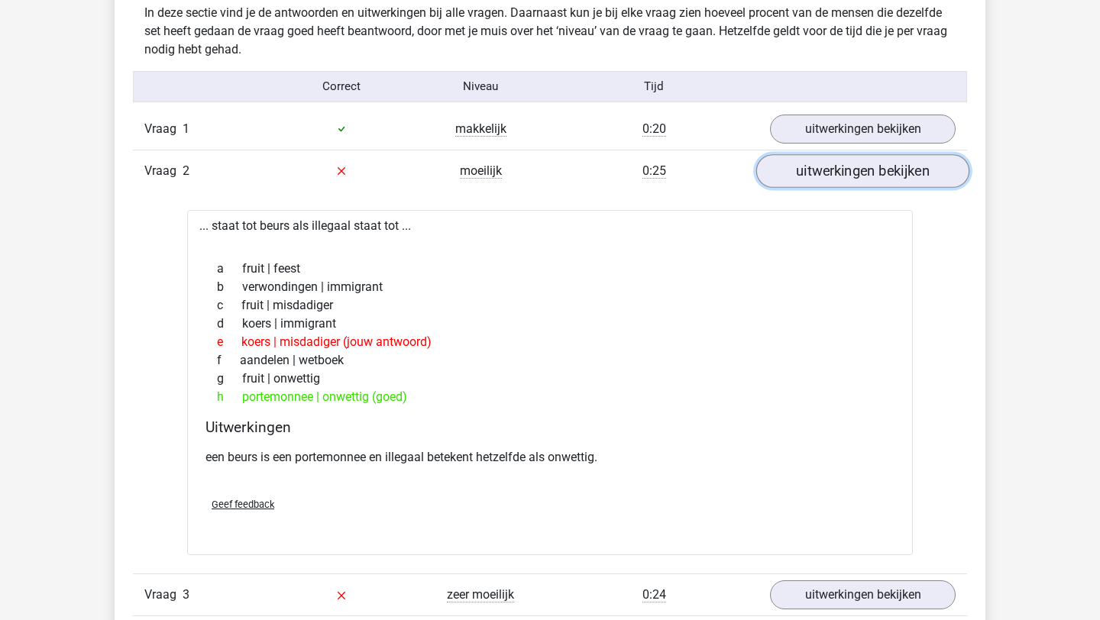
scroll to position [910, 0]
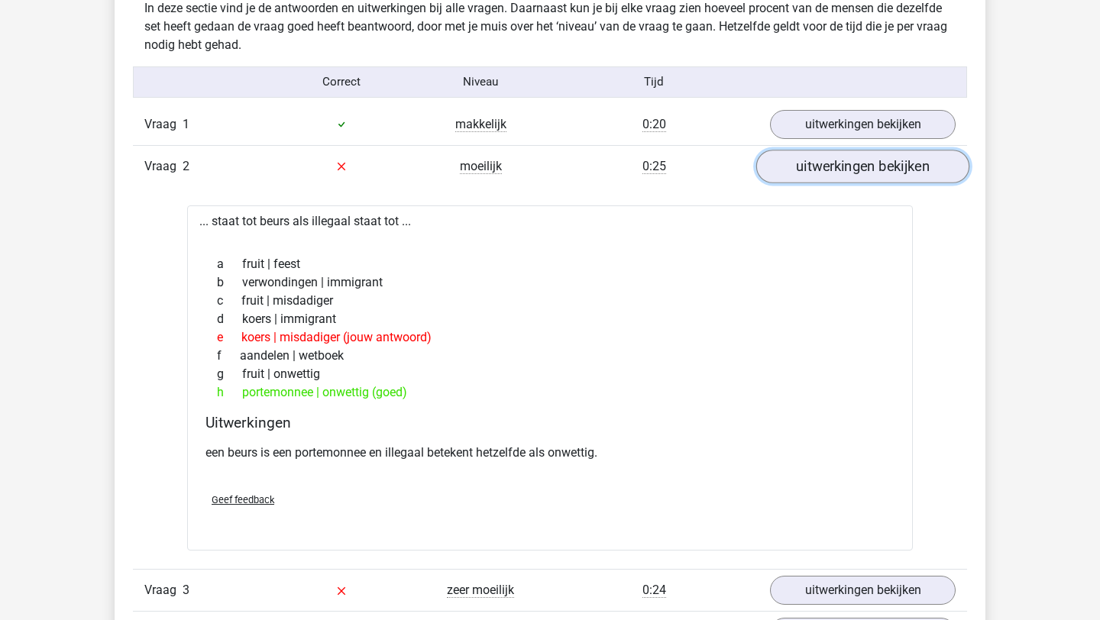
click at [825, 172] on link "uitwerkingen bekijken" at bounding box center [862, 167] width 213 height 34
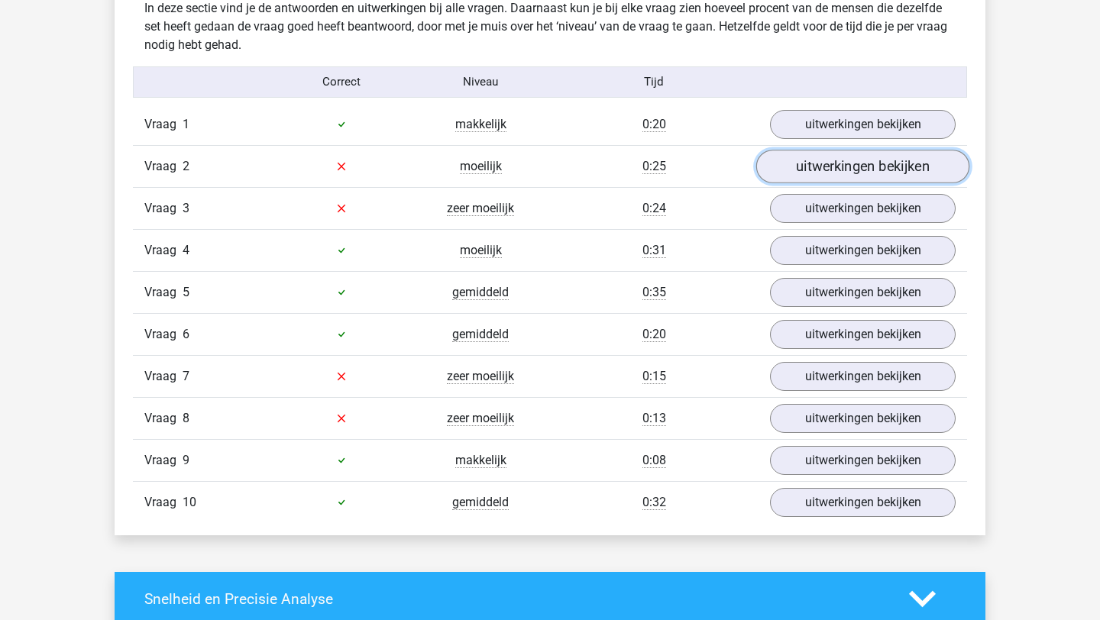
click at [828, 160] on link "uitwerkingen bekijken" at bounding box center [862, 167] width 213 height 34
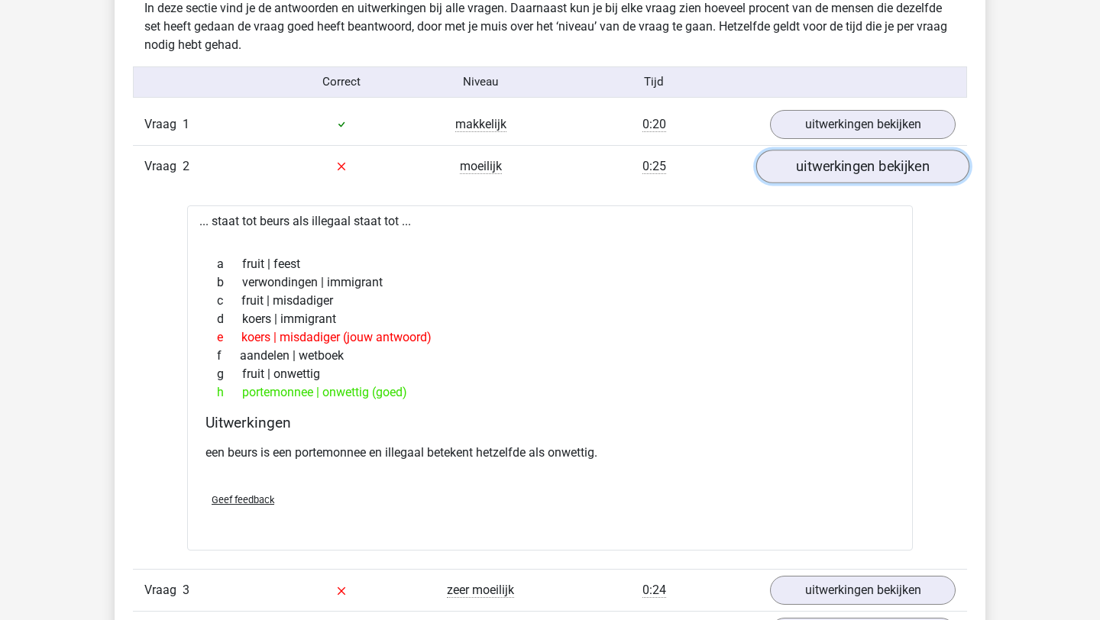
click at [828, 160] on link "uitwerkingen bekijken" at bounding box center [862, 167] width 213 height 34
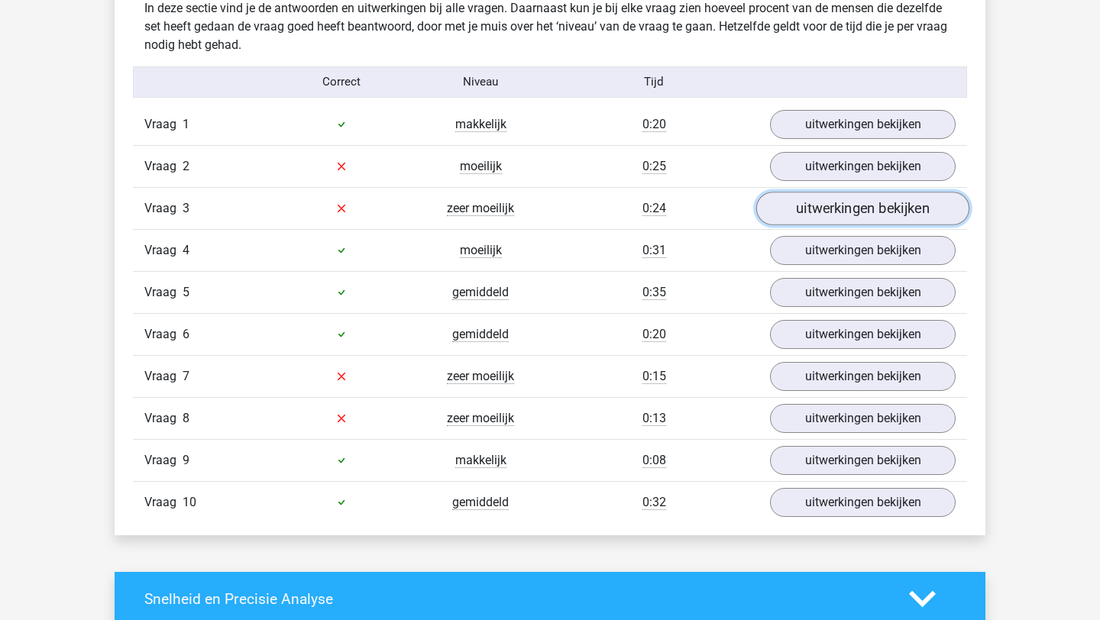
click at [804, 211] on link "uitwerkingen bekijken" at bounding box center [862, 209] width 213 height 34
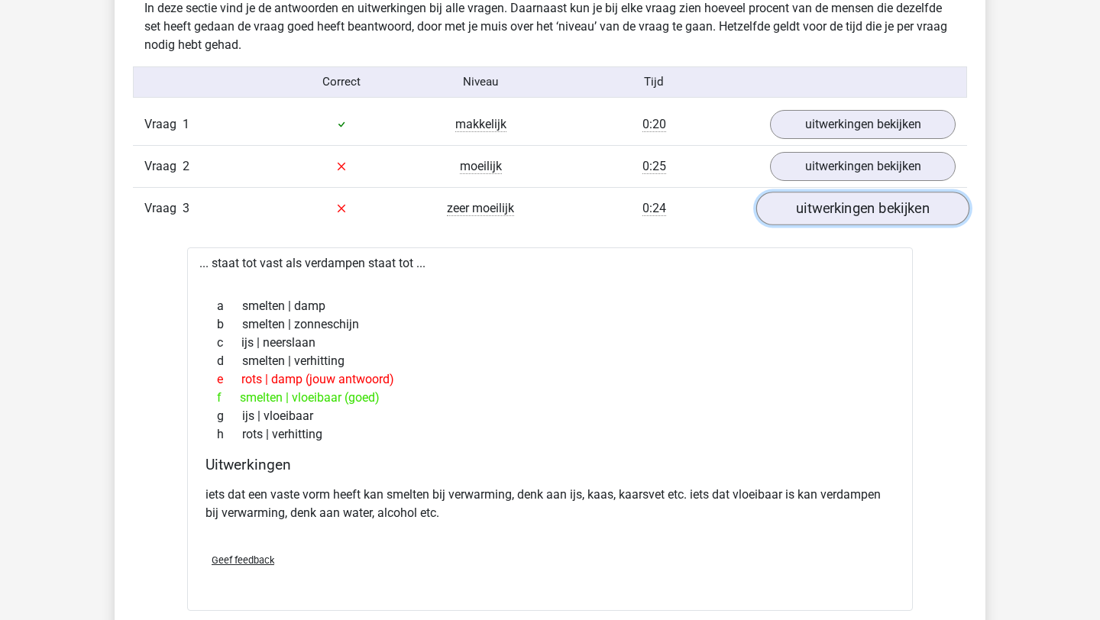
click at [804, 211] on link "uitwerkingen bekijken" at bounding box center [862, 209] width 213 height 34
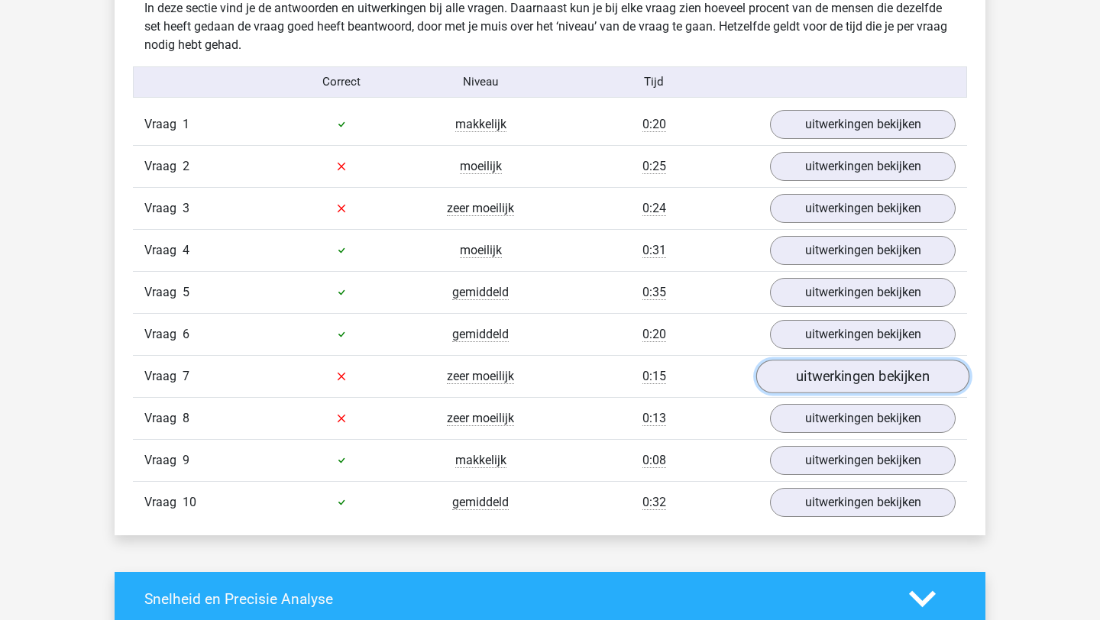
click at [804, 379] on link "uitwerkingen bekijken" at bounding box center [862, 377] width 213 height 34
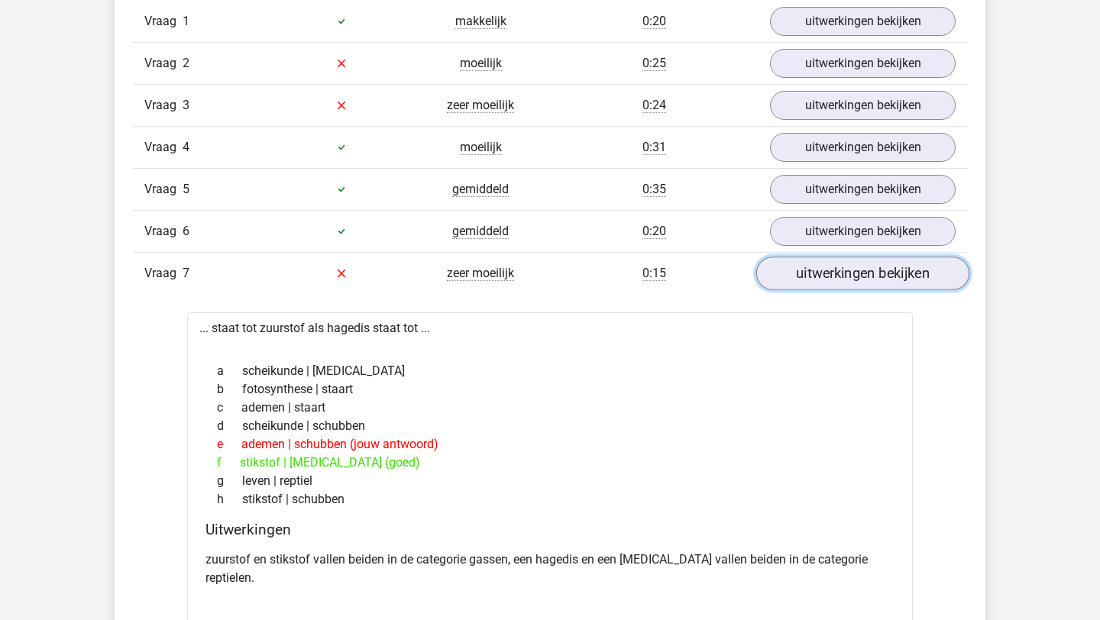
scroll to position [1022, 0]
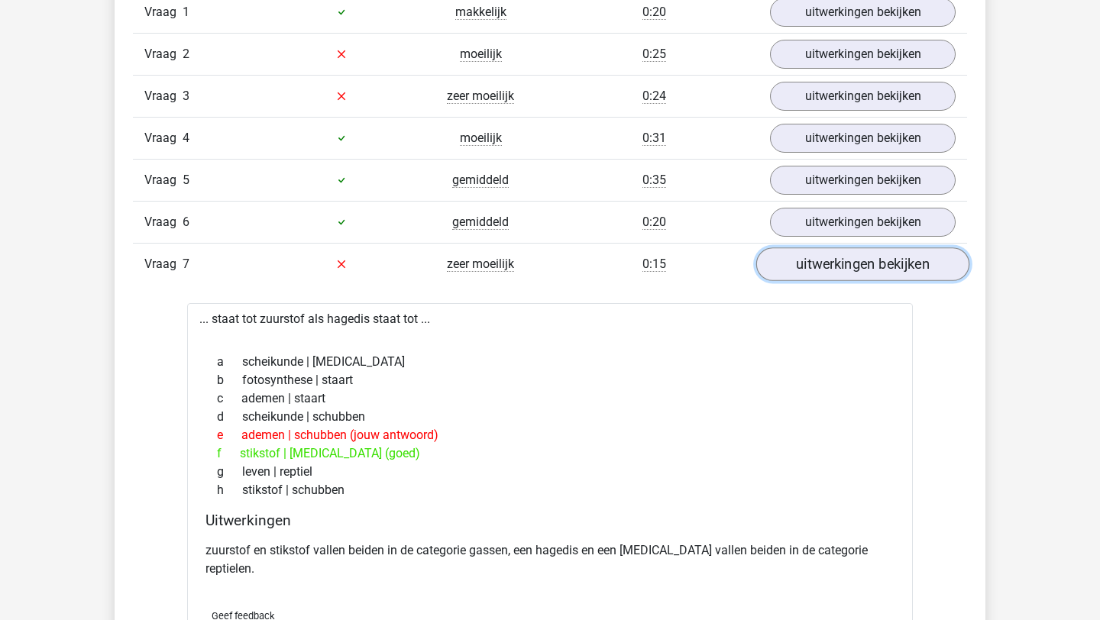
click at [848, 261] on link "uitwerkingen bekijken" at bounding box center [862, 264] width 213 height 34
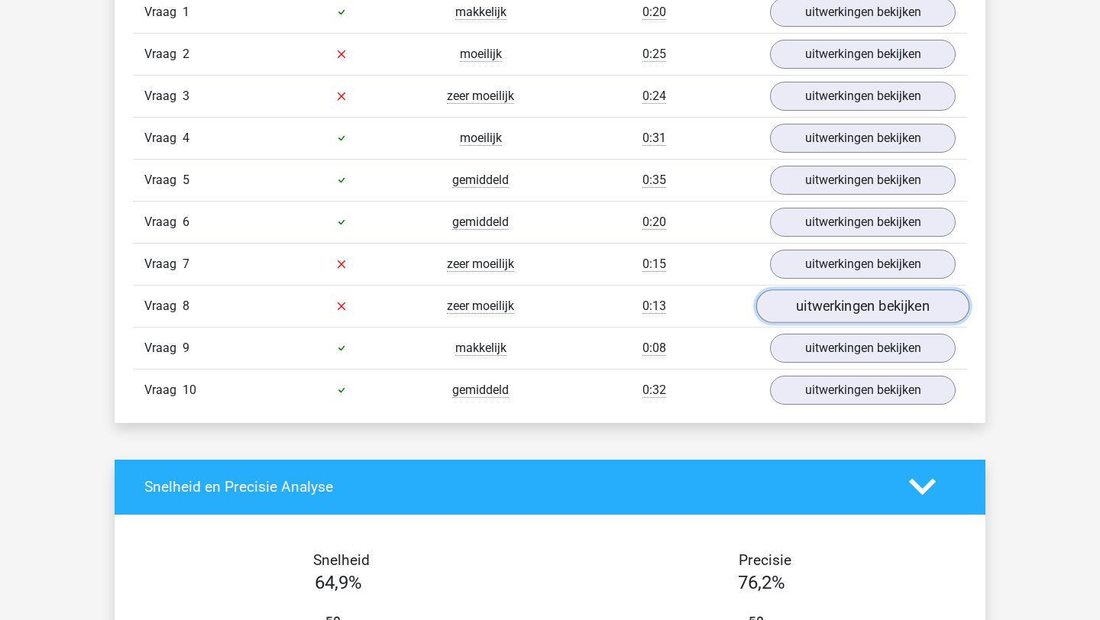
click at [812, 307] on link "uitwerkingen bekijken" at bounding box center [862, 306] width 213 height 34
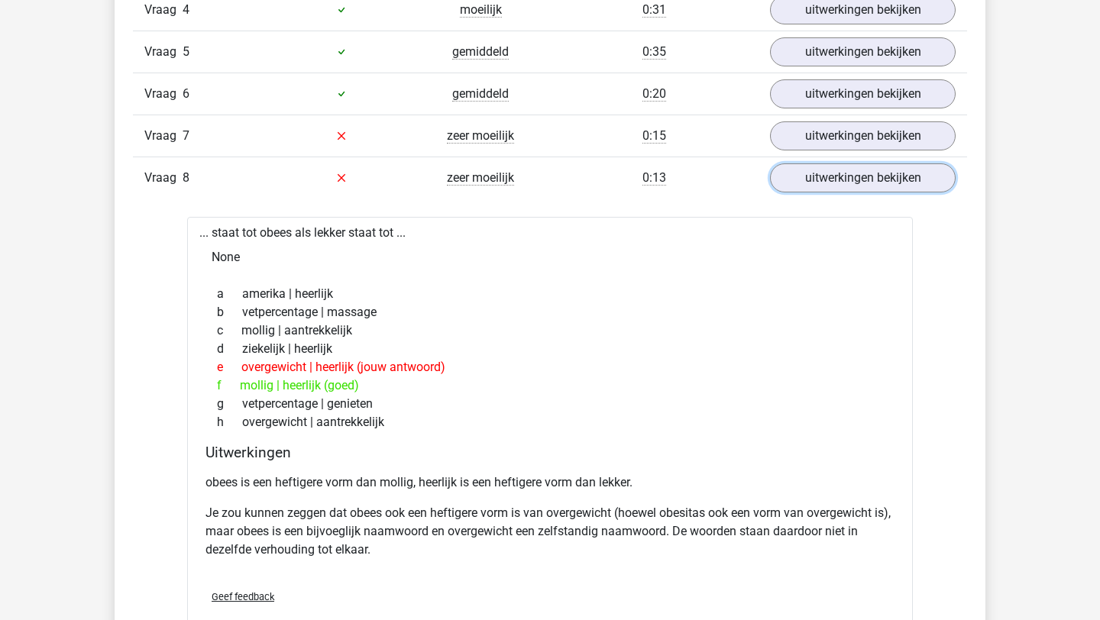
scroll to position [1152, 0]
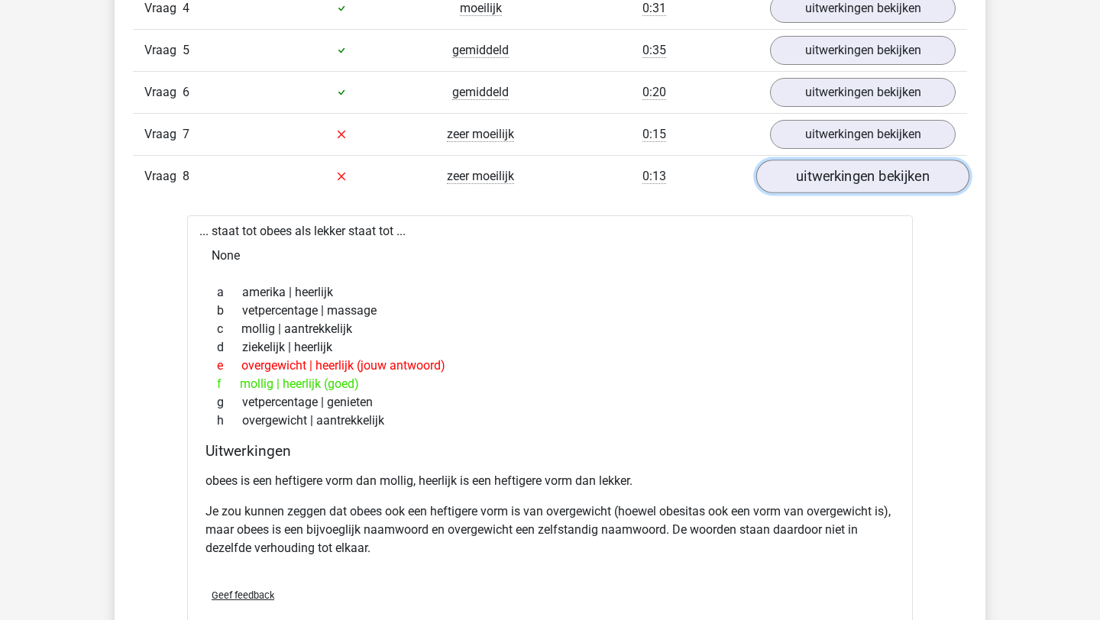
click at [864, 184] on link "uitwerkingen bekijken" at bounding box center [862, 177] width 213 height 34
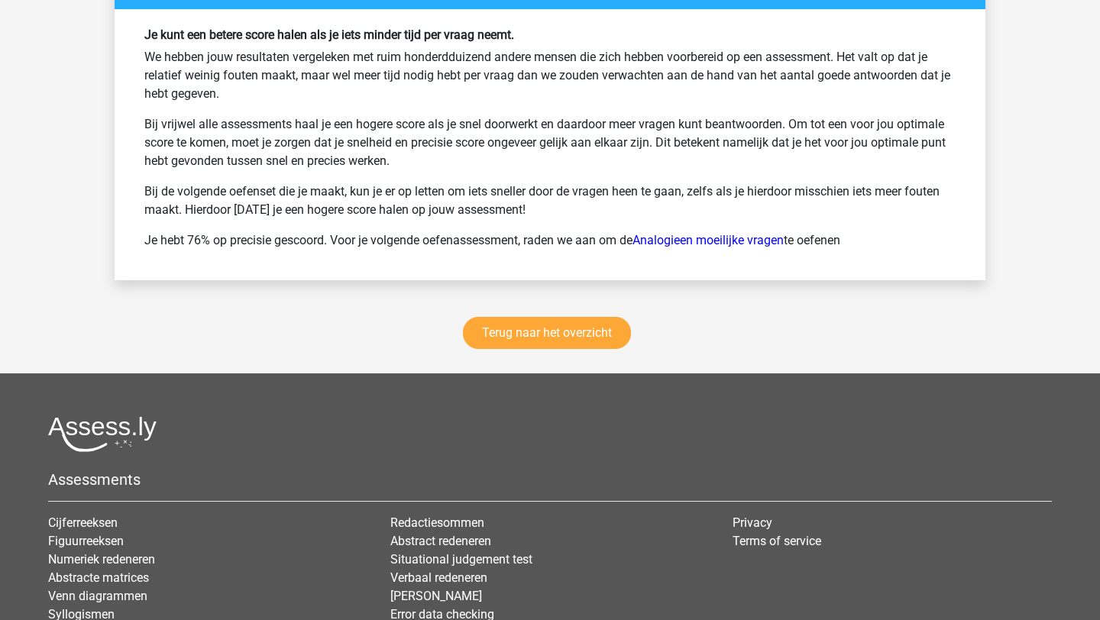
scroll to position [2198, 0]
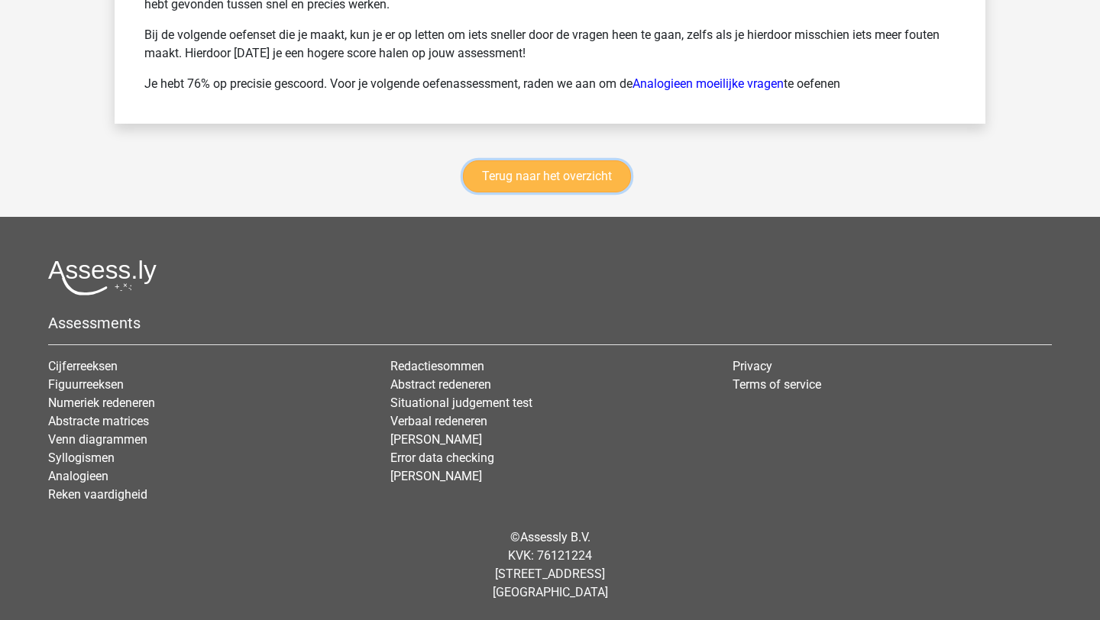
click at [588, 181] on link "Terug naar het overzicht" at bounding box center [547, 176] width 168 height 32
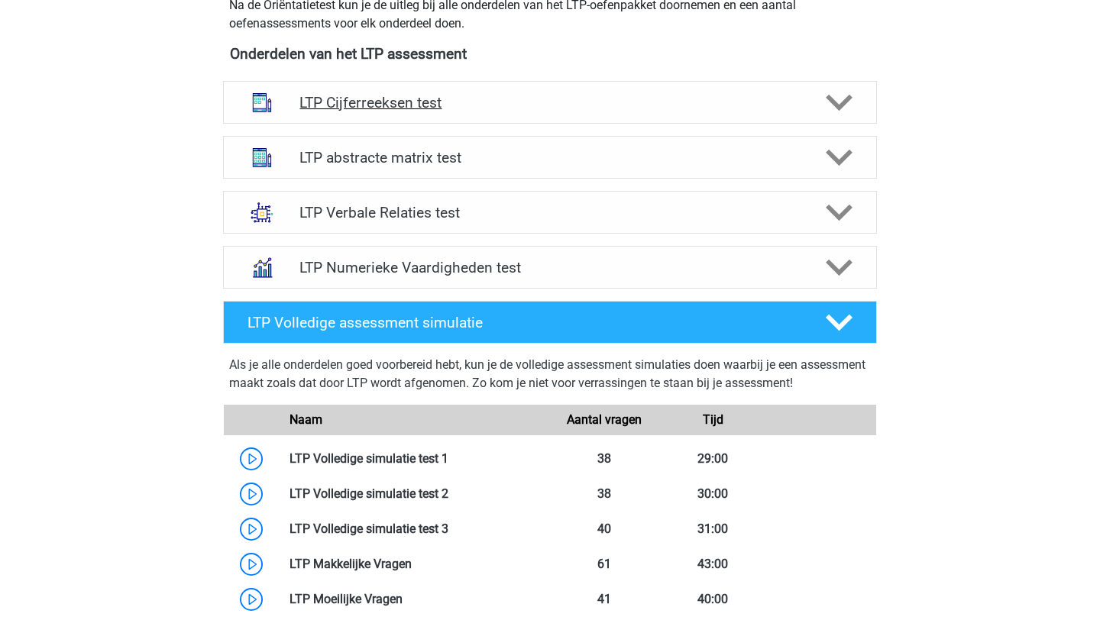
scroll to position [573, 0]
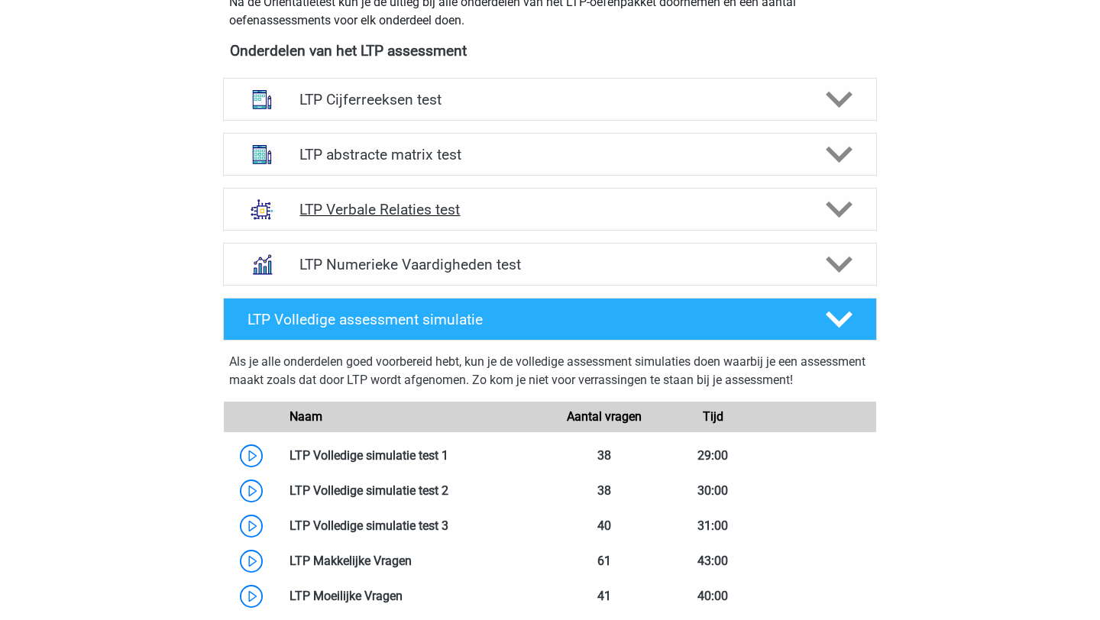
click at [601, 218] on h4 "LTP Verbale Relaties test" at bounding box center [549, 210] width 500 height 18
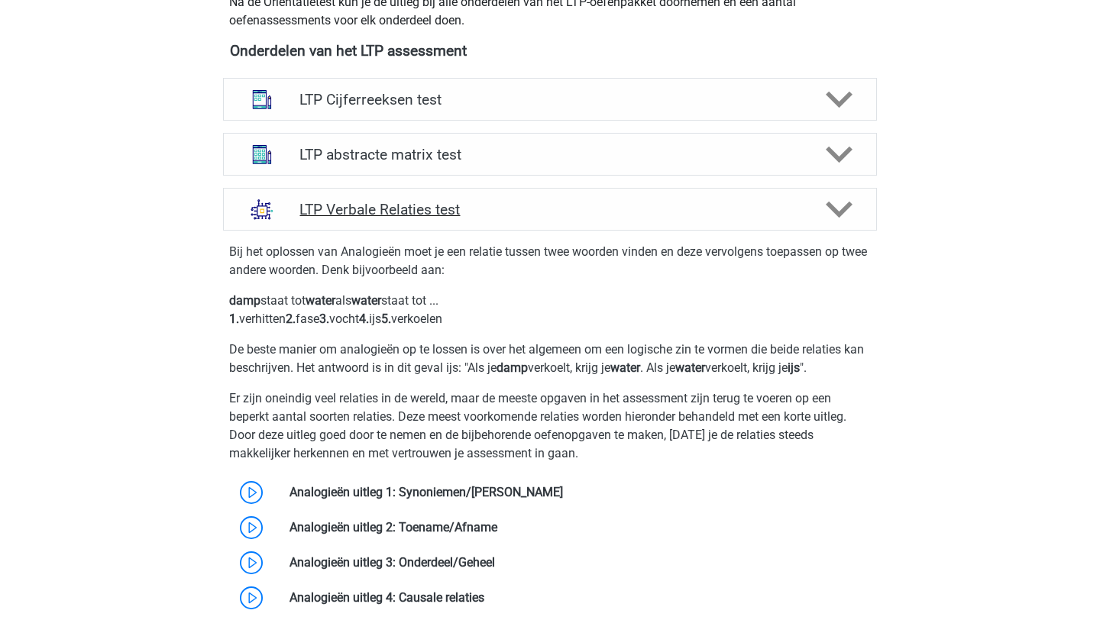
click at [601, 218] on h4 "LTP Verbale Relaties test" at bounding box center [549, 210] width 500 height 18
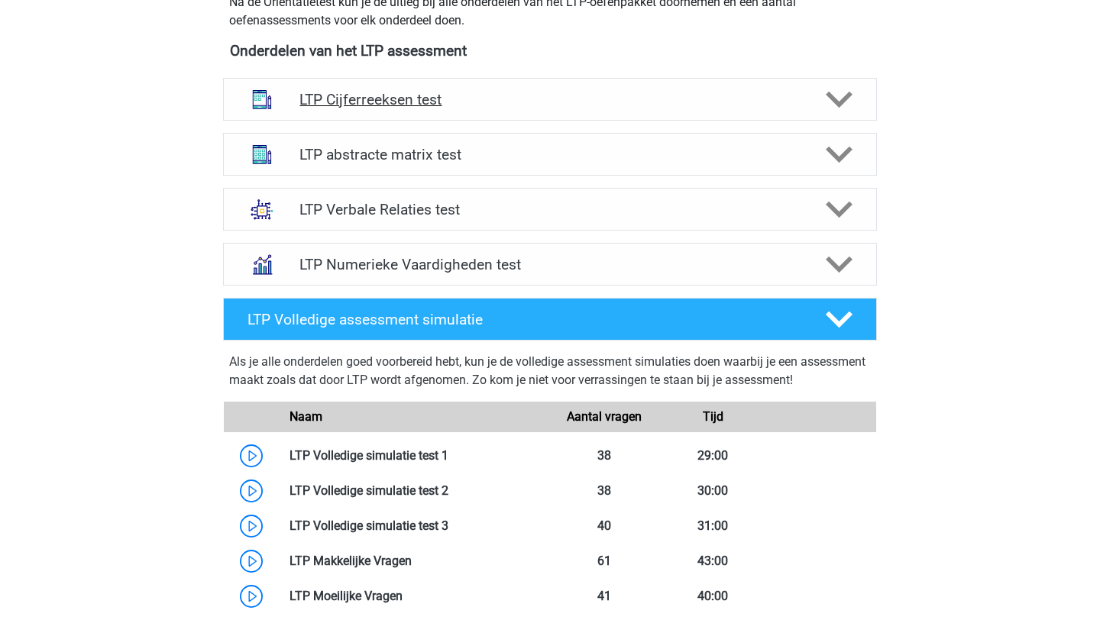
click at [593, 95] on h4 "LTP Cijferreeksen test" at bounding box center [549, 100] width 500 height 18
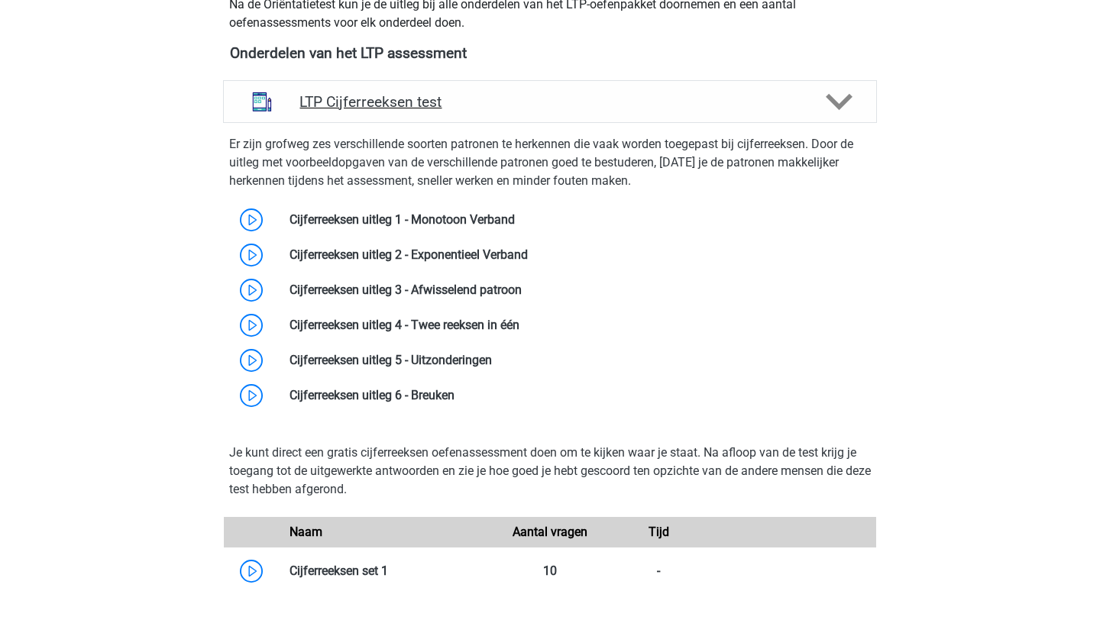
scroll to position [562, 0]
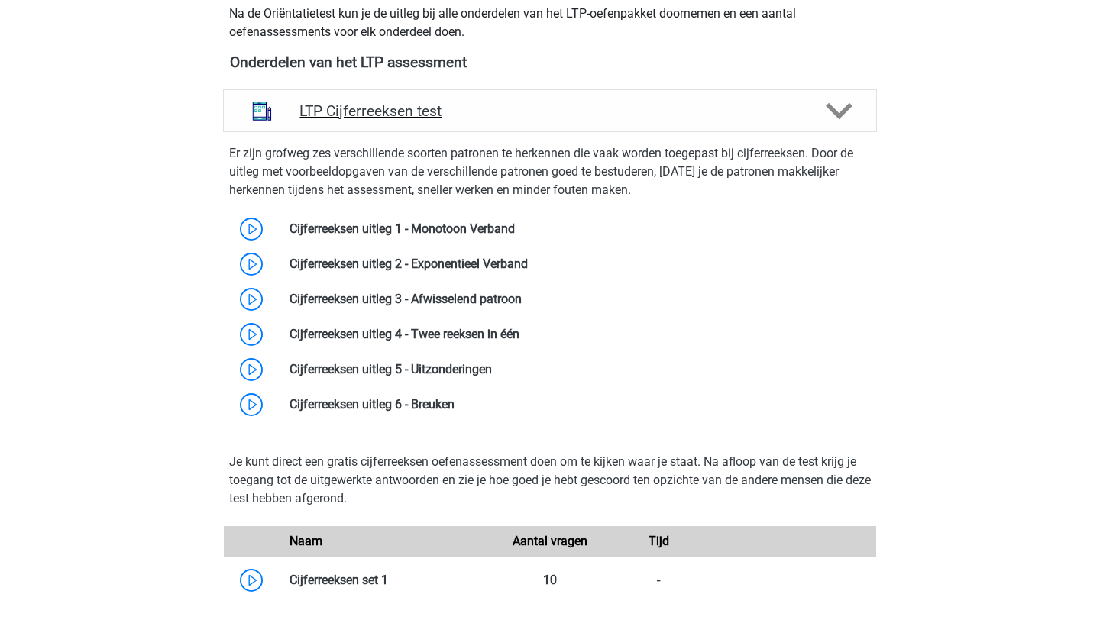
click at [815, 108] on div at bounding box center [838, 111] width 52 height 27
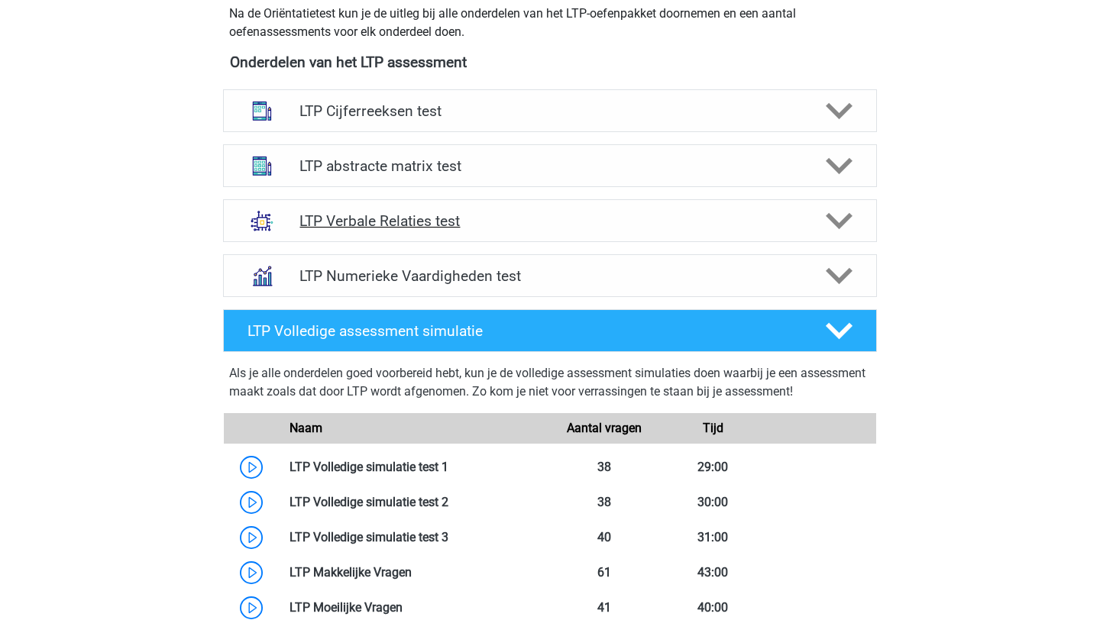
click at [817, 214] on div at bounding box center [838, 221] width 52 height 27
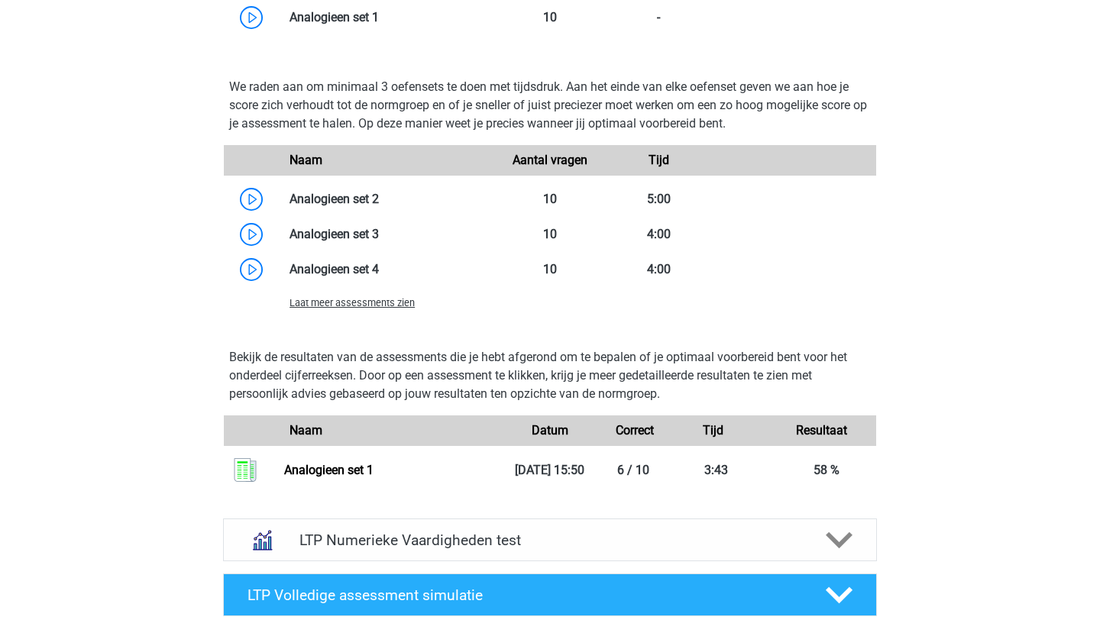
scroll to position [1368, 0]
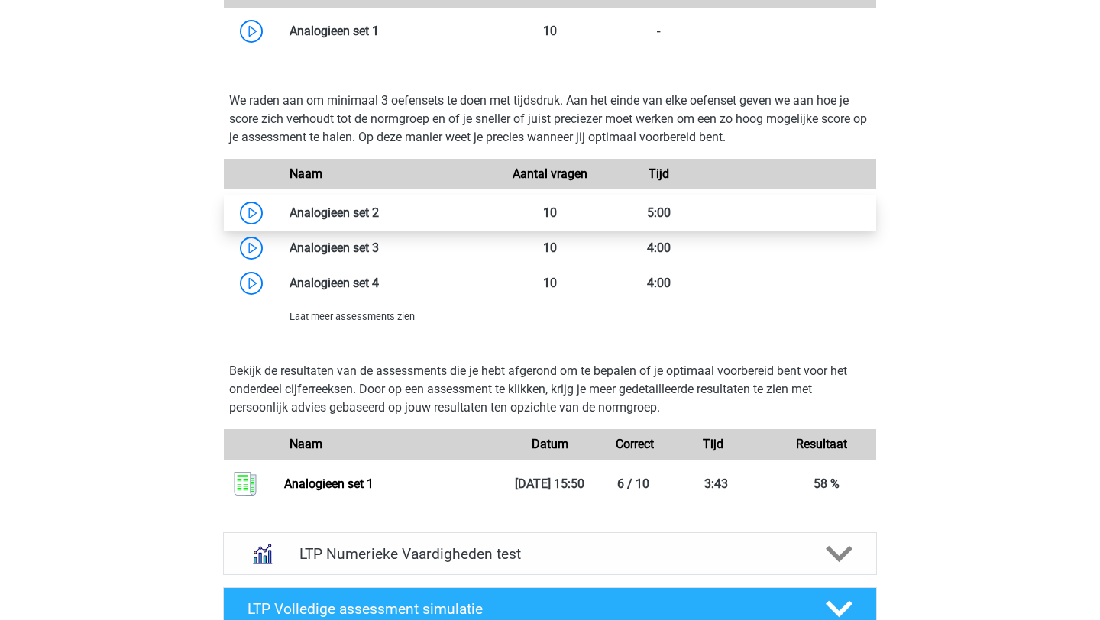
click at [379, 209] on link at bounding box center [379, 212] width 0 height 15
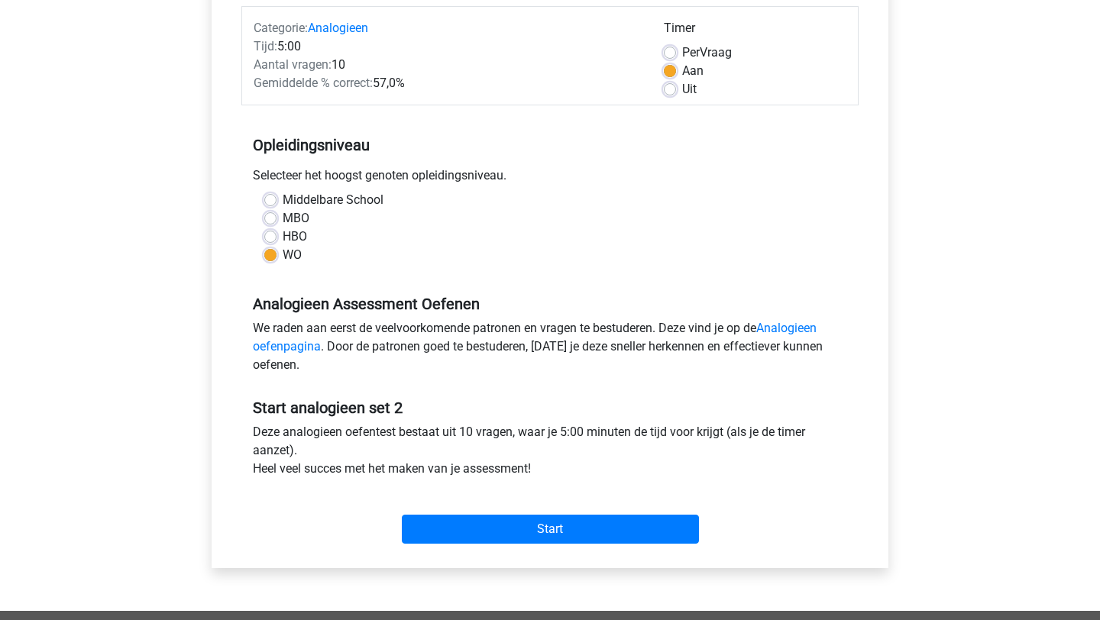
scroll to position [372, 0]
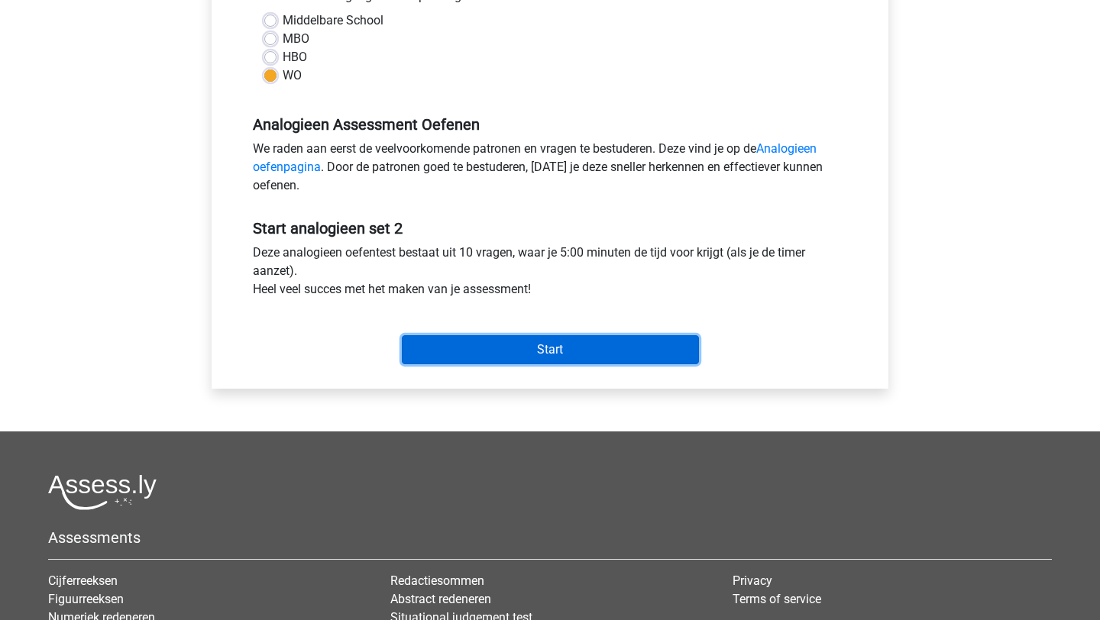
click at [505, 356] on input "Start" at bounding box center [550, 349] width 297 height 29
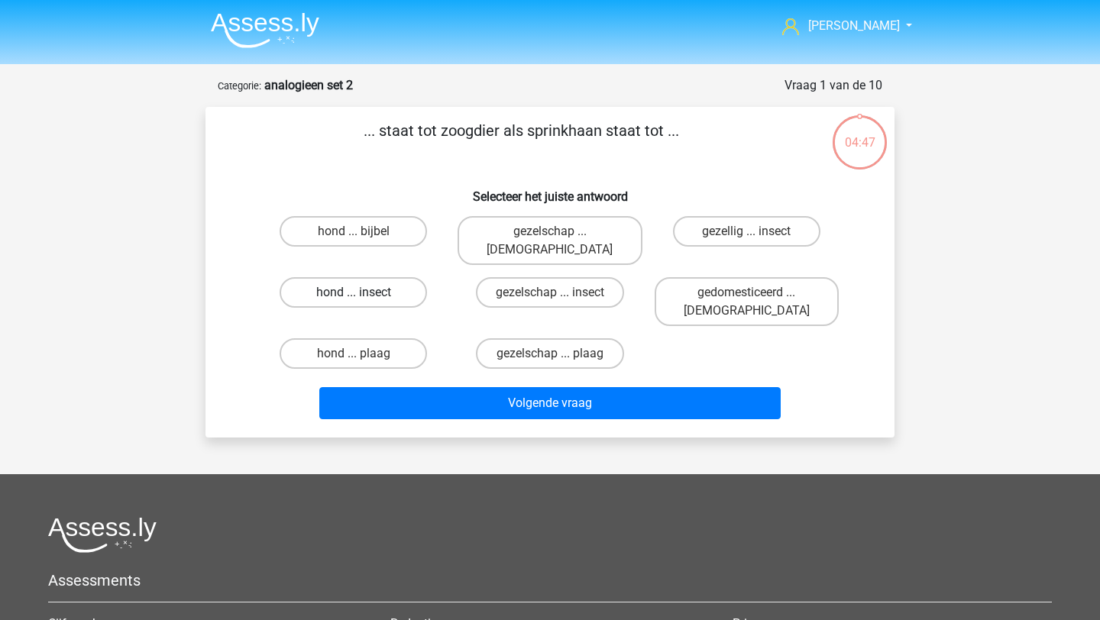
click at [386, 277] on label "hond ... insect" at bounding box center [352, 292] width 147 height 31
click at [363, 292] on input "hond ... insect" at bounding box center [359, 297] width 10 height 10
radio input "true"
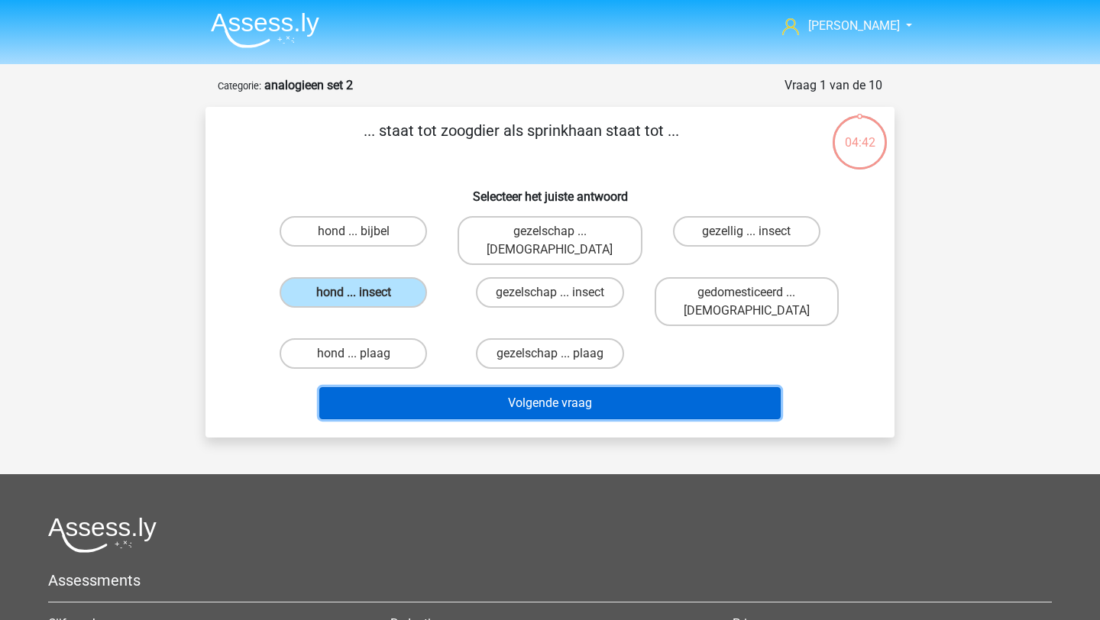
click at [444, 387] on button "Volgende vraag" at bounding box center [550, 403] width 462 height 32
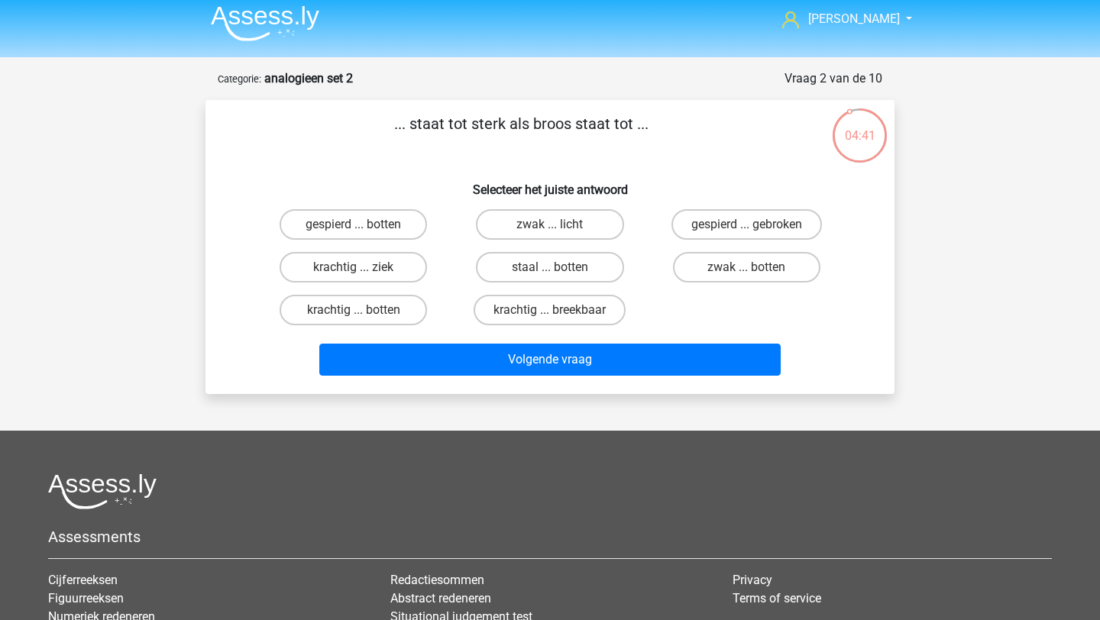
scroll to position [5, 0]
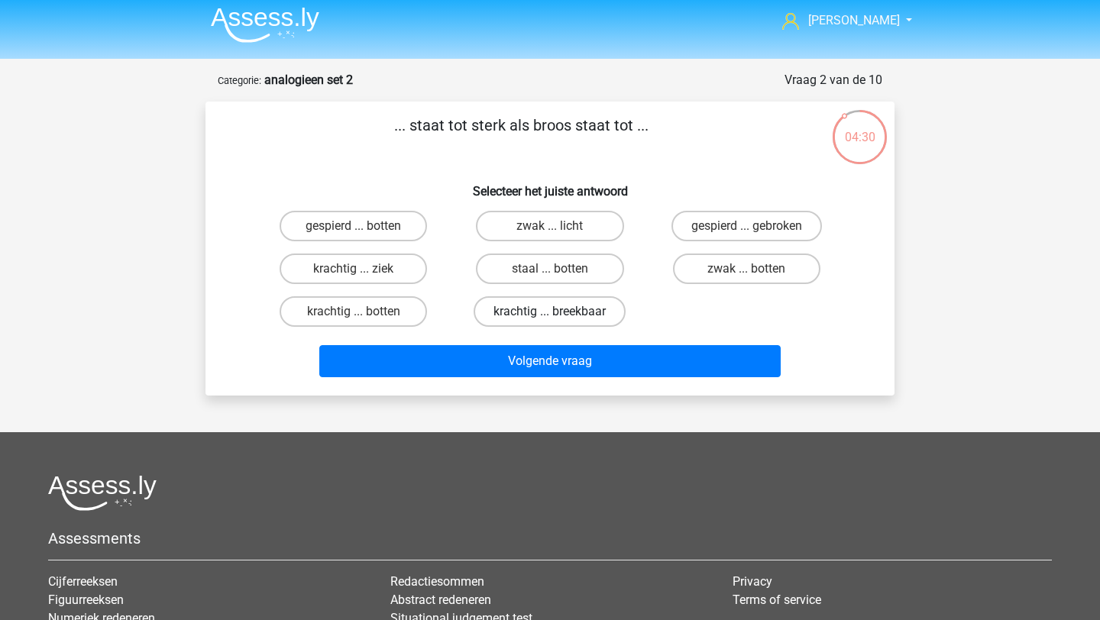
click at [533, 315] on label "krachtig ... breekbaar" at bounding box center [549, 311] width 152 height 31
click at [550, 315] on input "krachtig ... breekbaar" at bounding box center [555, 317] width 10 height 10
radio input "true"
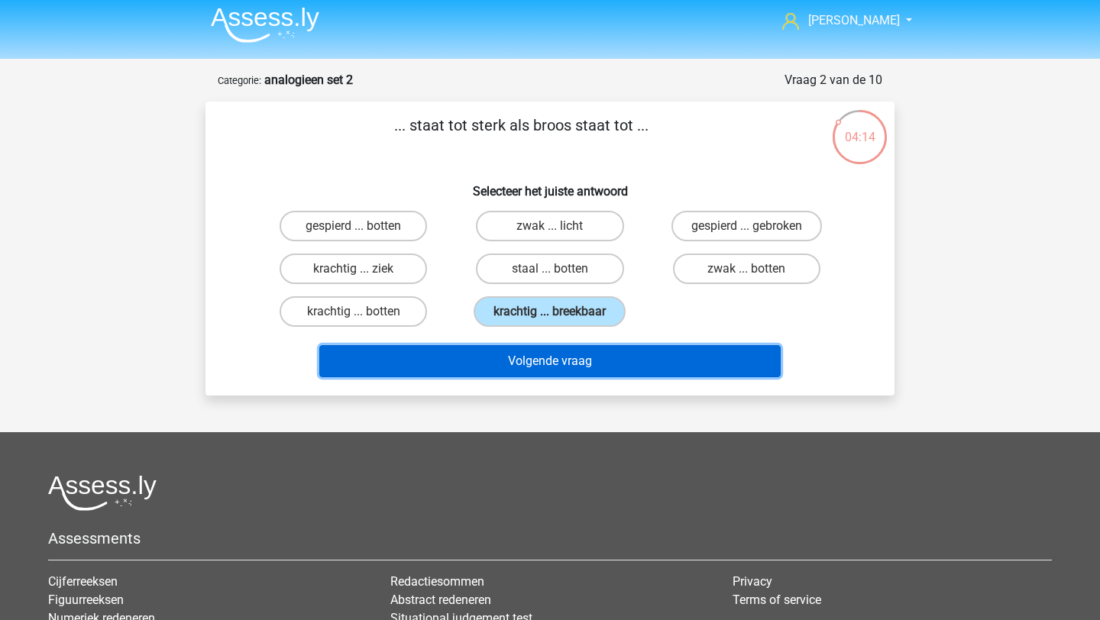
click at [645, 355] on button "Volgende vraag" at bounding box center [550, 361] width 462 height 32
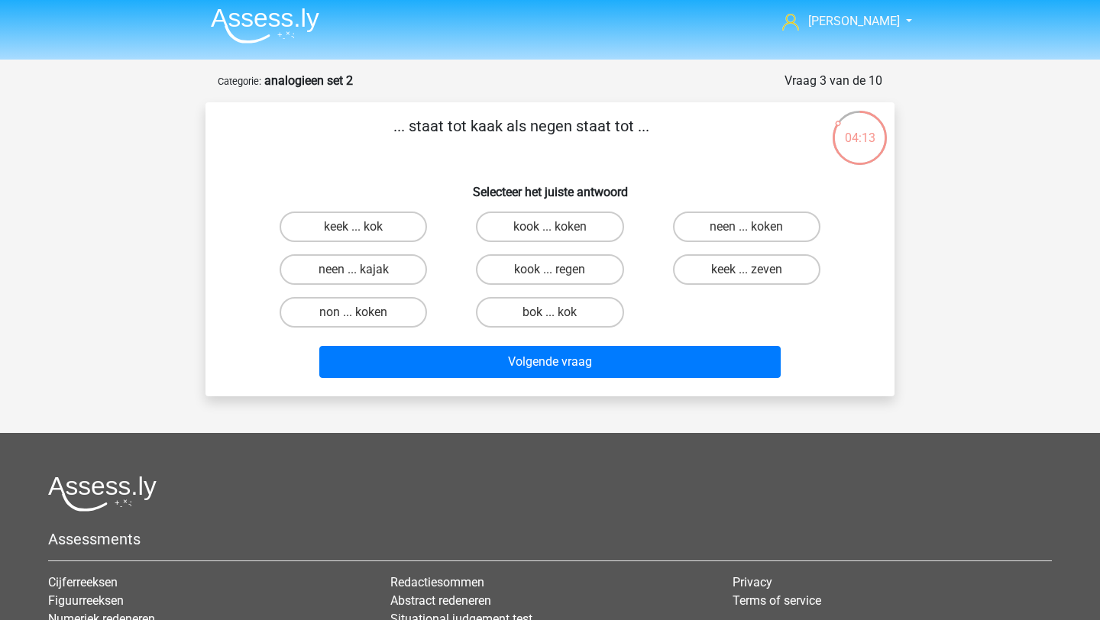
scroll to position [1, 0]
